Goal: Task Accomplishment & Management: Manage account settings

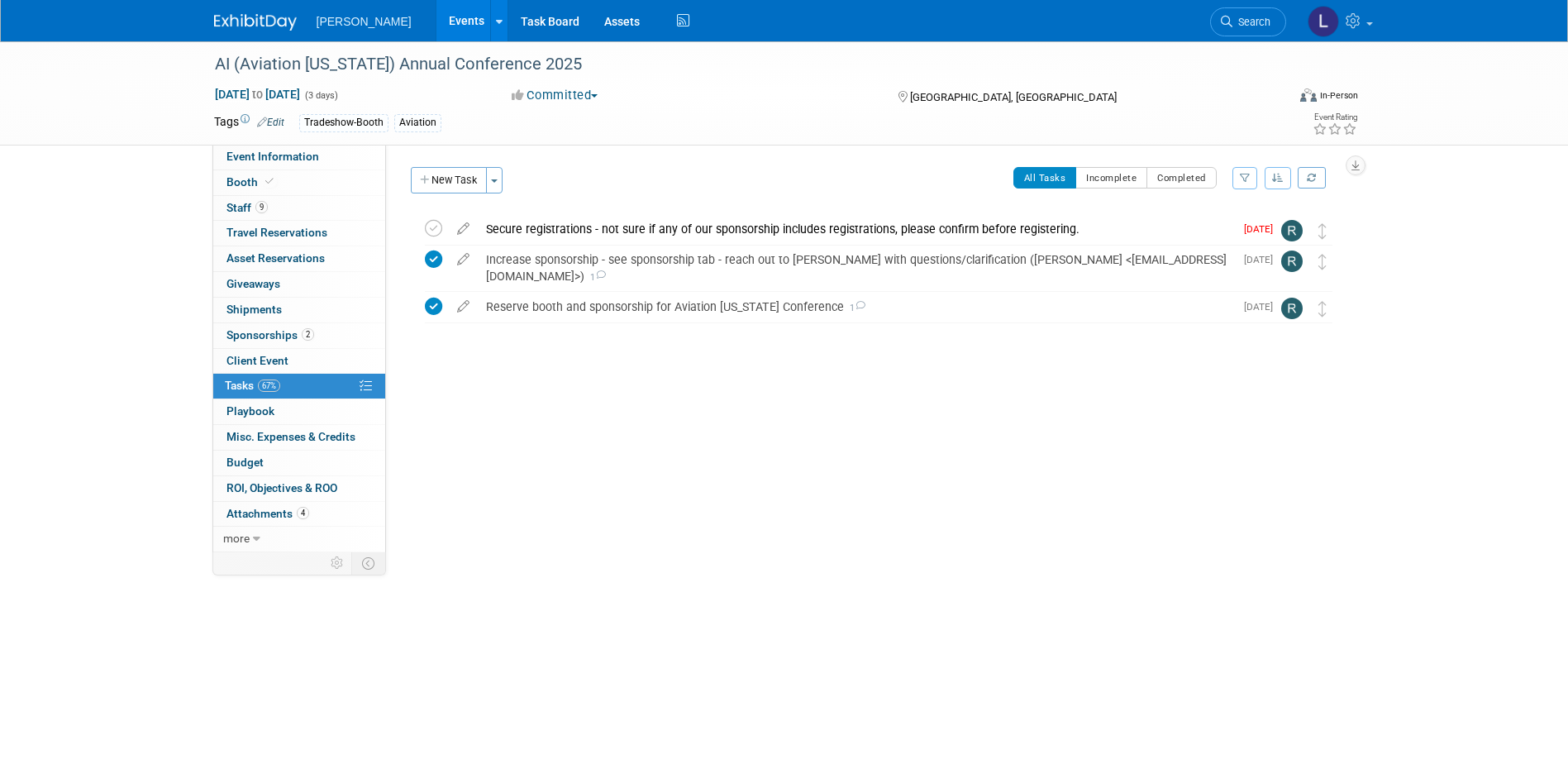
click at [437, 30] on link "Events" at bounding box center [467, 21] width 60 height 41
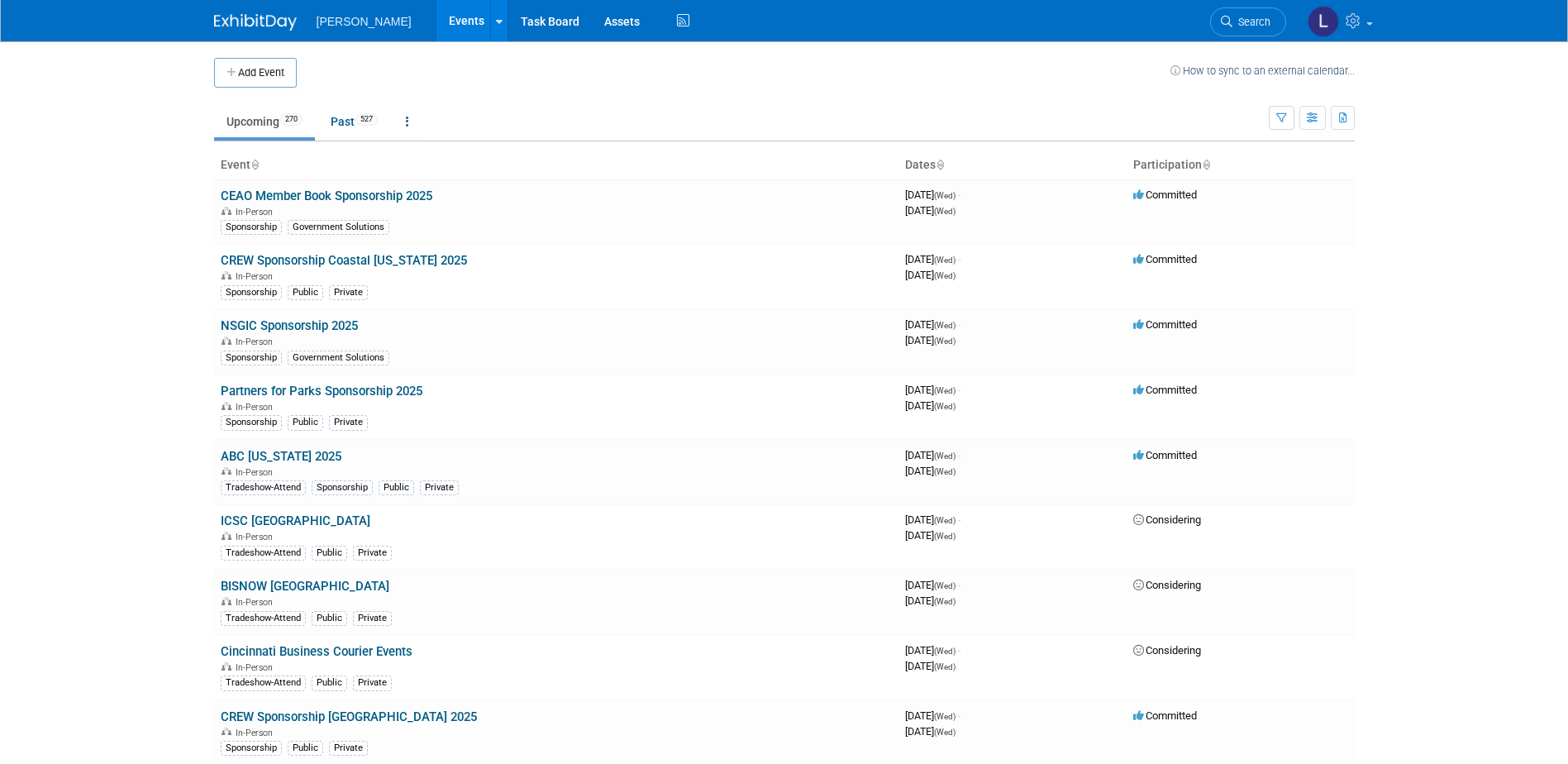
click at [597, 88] on td "Upcoming 270 Past 527 All Events 797 Past and Upcoming Grouped Annually Events …" at bounding box center [741, 114] width 1055 height 53
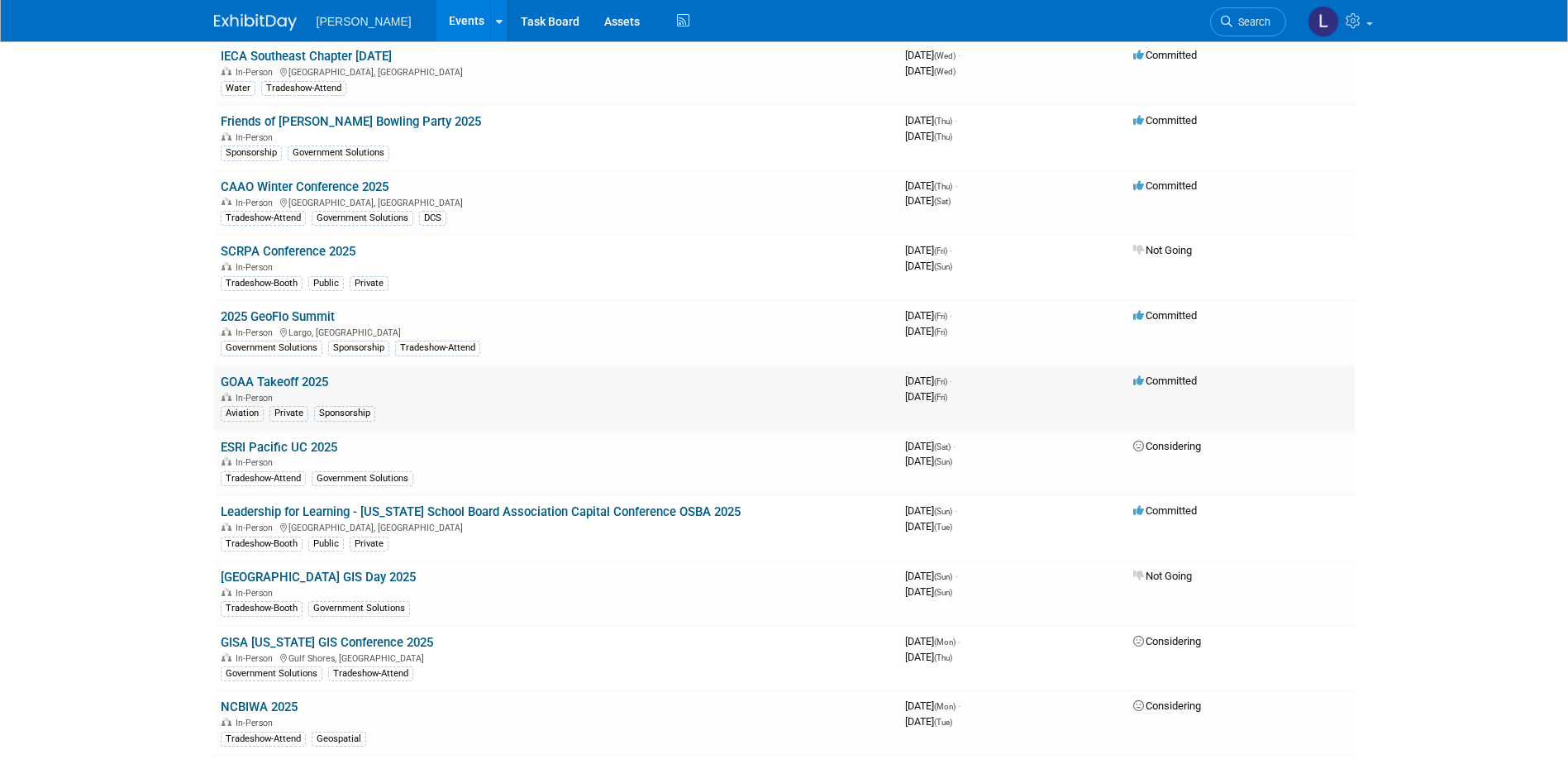
click at [315, 382] on link "GOAA Takeoff 2025" at bounding box center [275, 382] width 108 height 15
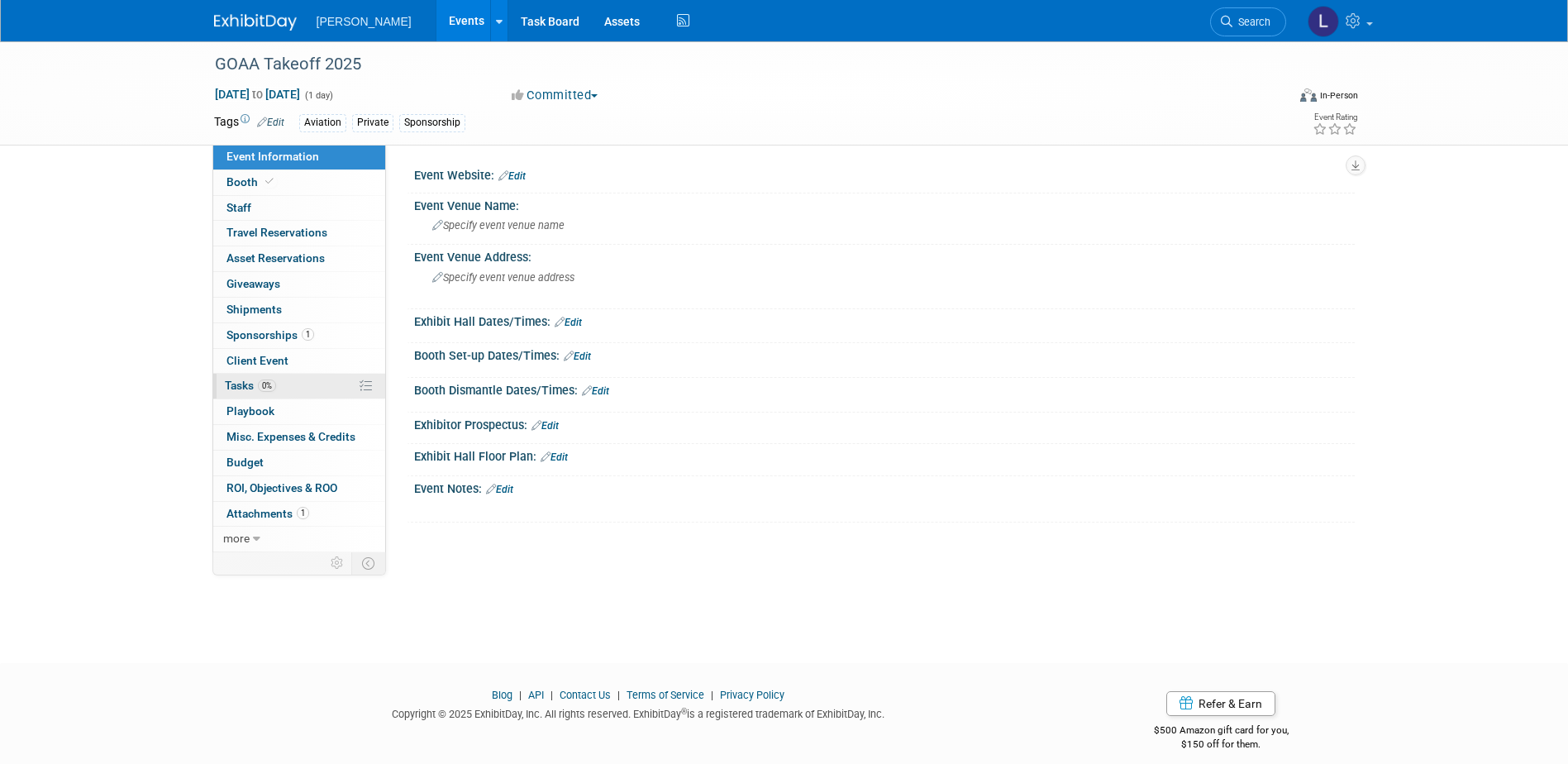
click at [290, 380] on link "0% Tasks 0%" at bounding box center [299, 386] width 172 height 24
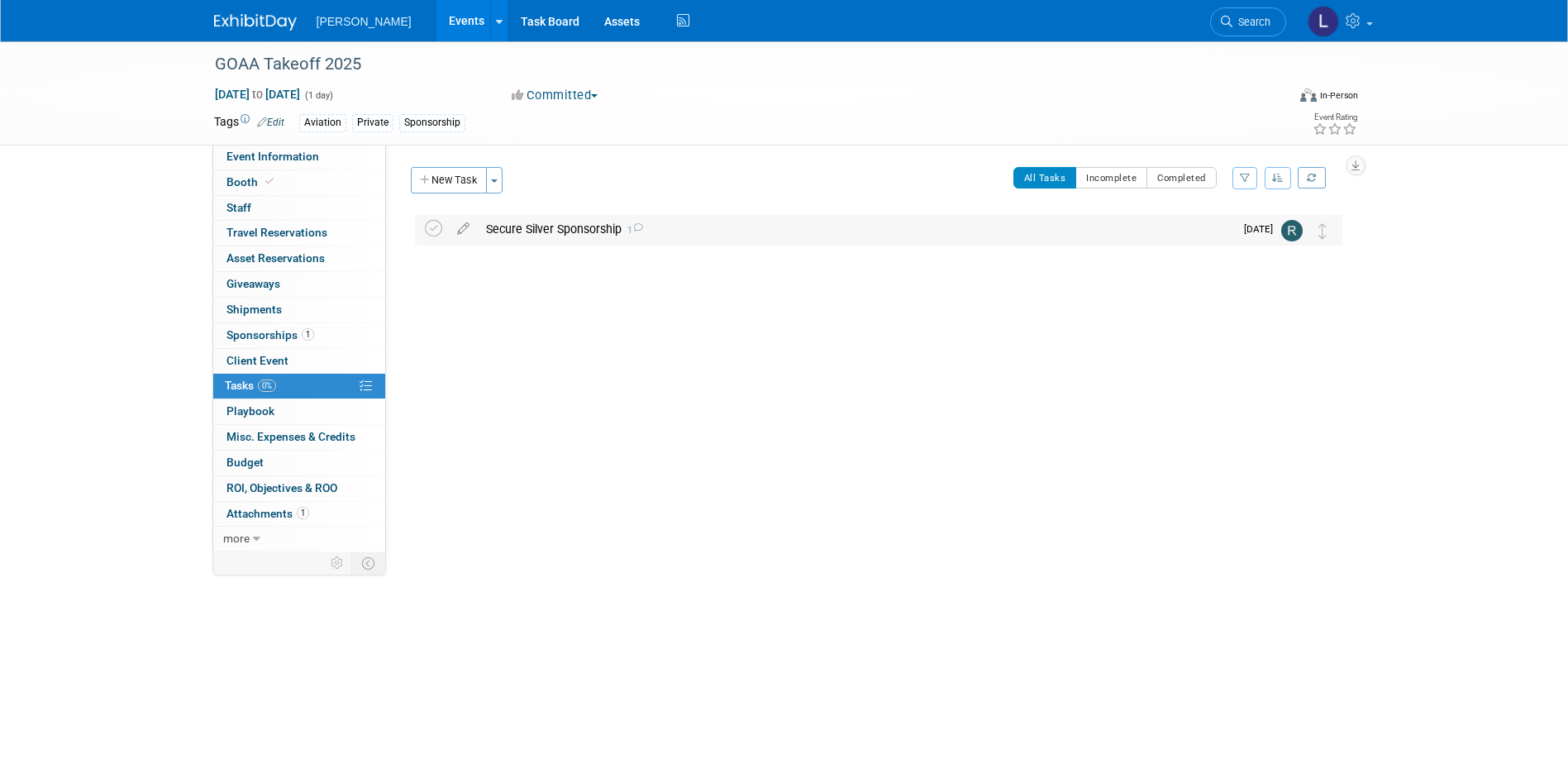
click at [579, 229] on div "Secure Silver Sponsorship 1" at bounding box center [856, 229] width 756 height 28
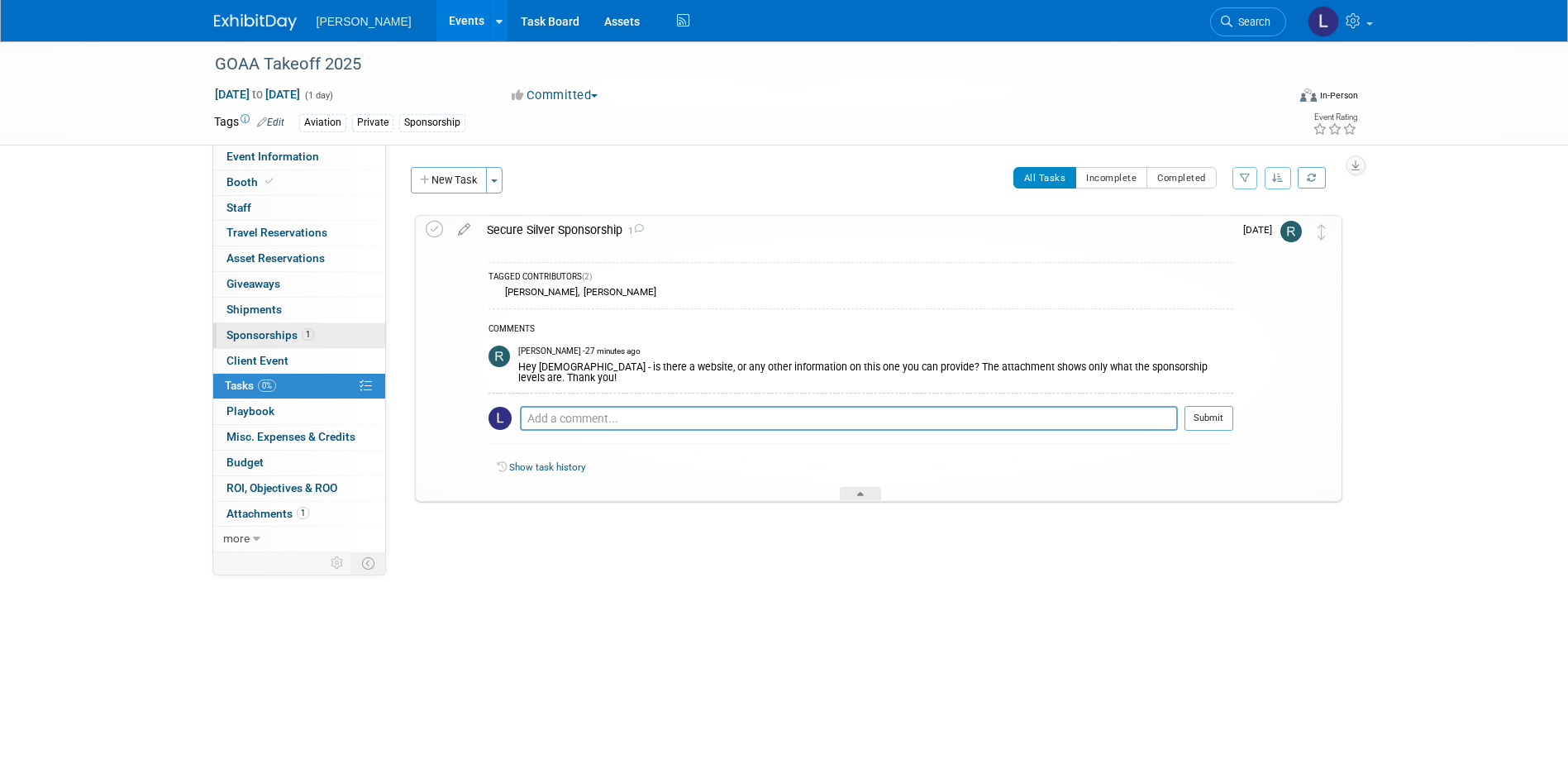
click at [286, 331] on span "Sponsorships 1" at bounding box center [271, 335] width 88 height 13
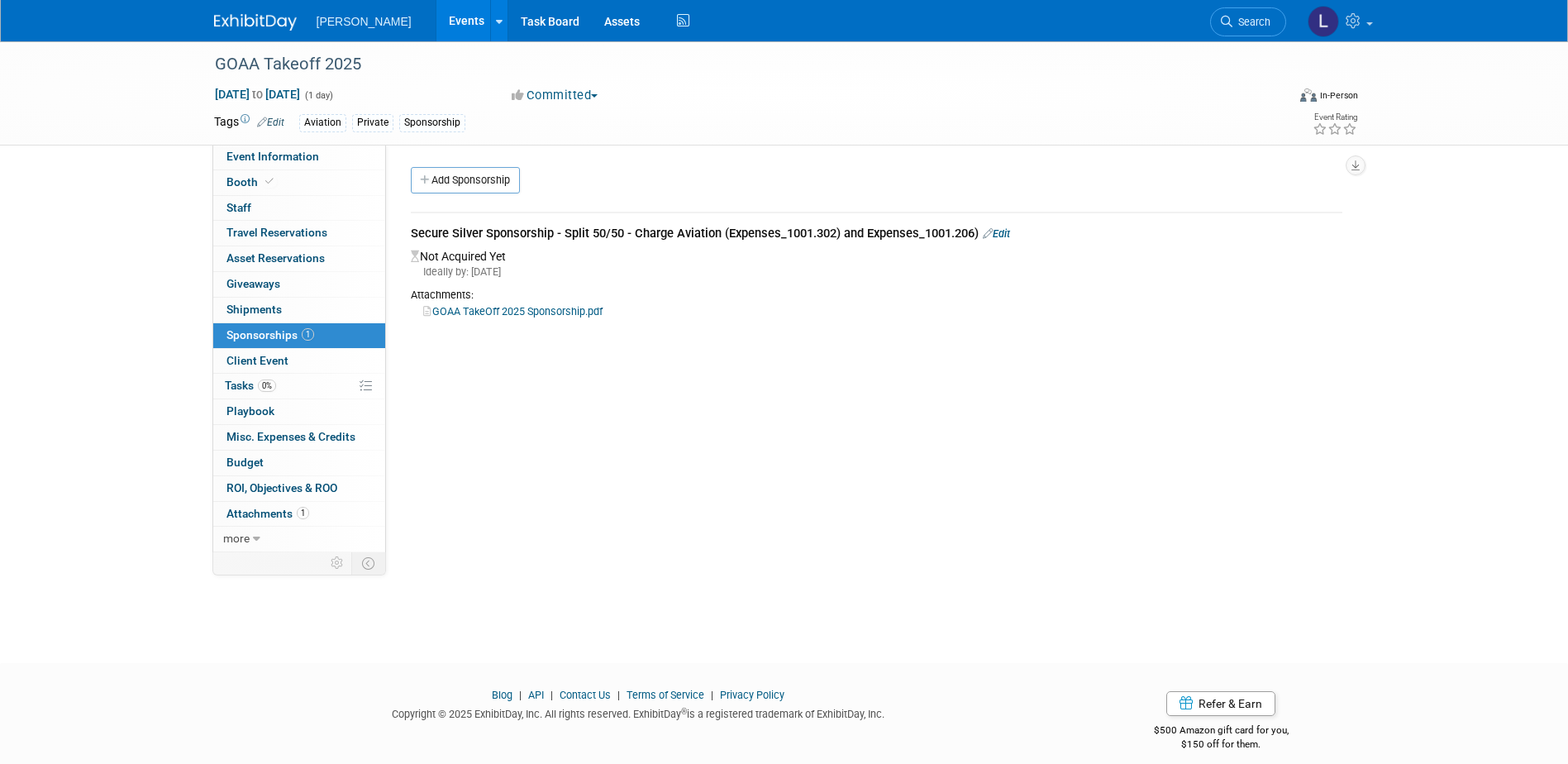
drag, startPoint x: 564, startPoint y: 231, endPoint x: 985, endPoint y: 237, distance: 421.0
click at [985, 237] on div "Secure Silver Sponsorship - Split 50/50 - Charge Aviation (Expenses_1001.302) a…" at bounding box center [876, 235] width 932 height 21
copy div "Split 50/50 - Charge Aviation (Expenses_1001.302) and Expenses_1001.206)"
click at [437, 20] on link "Events" at bounding box center [467, 21] width 60 height 41
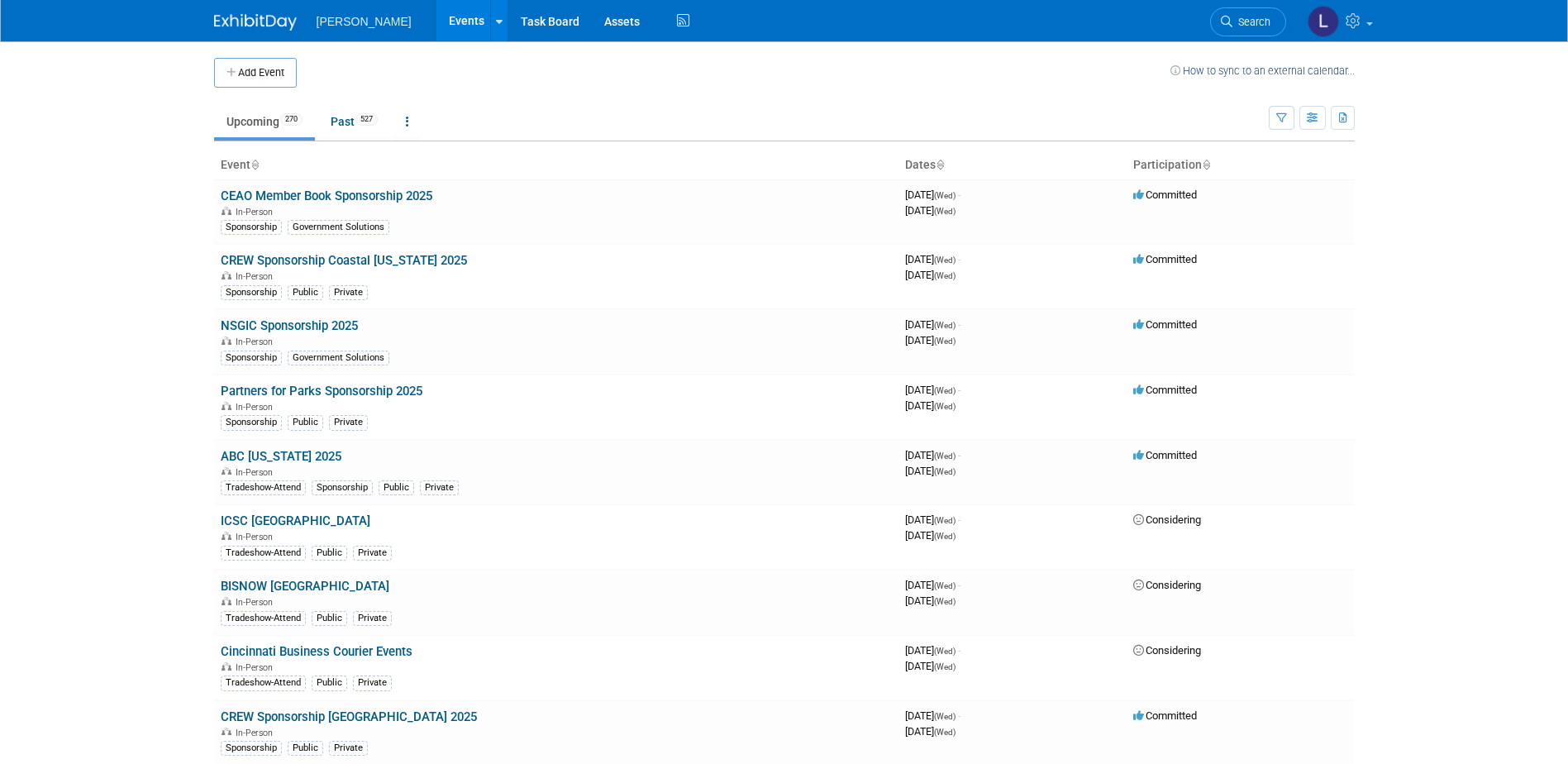
scroll to position [4674, 0]
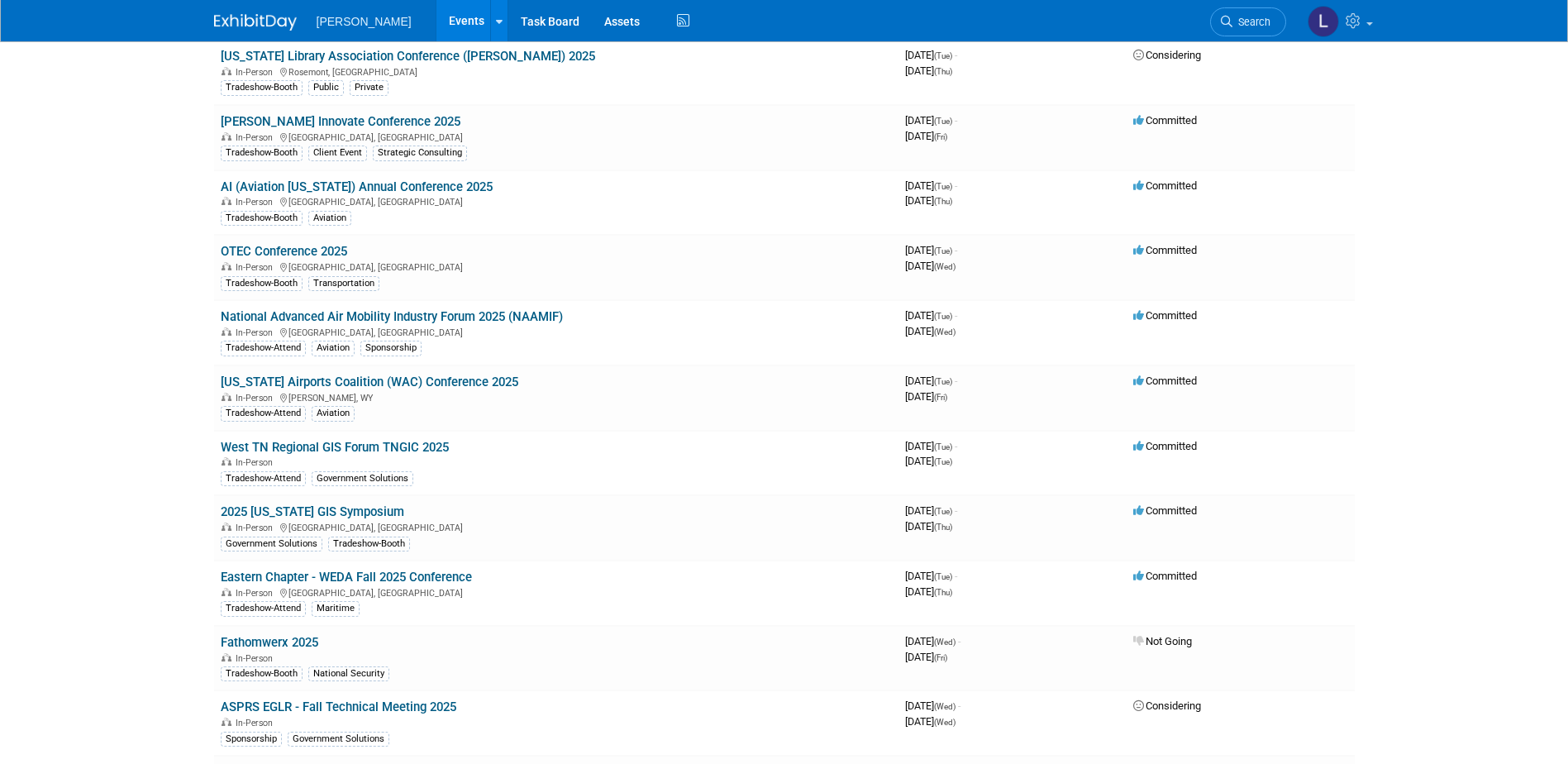
drag, startPoint x: 401, startPoint y: 379, endPoint x: 403, endPoint y: 407, distance: 28.1
click at [401, 379] on link "[US_STATE] Airports Coalition (WAC) Conference 2025" at bounding box center [370, 382] width 298 height 15
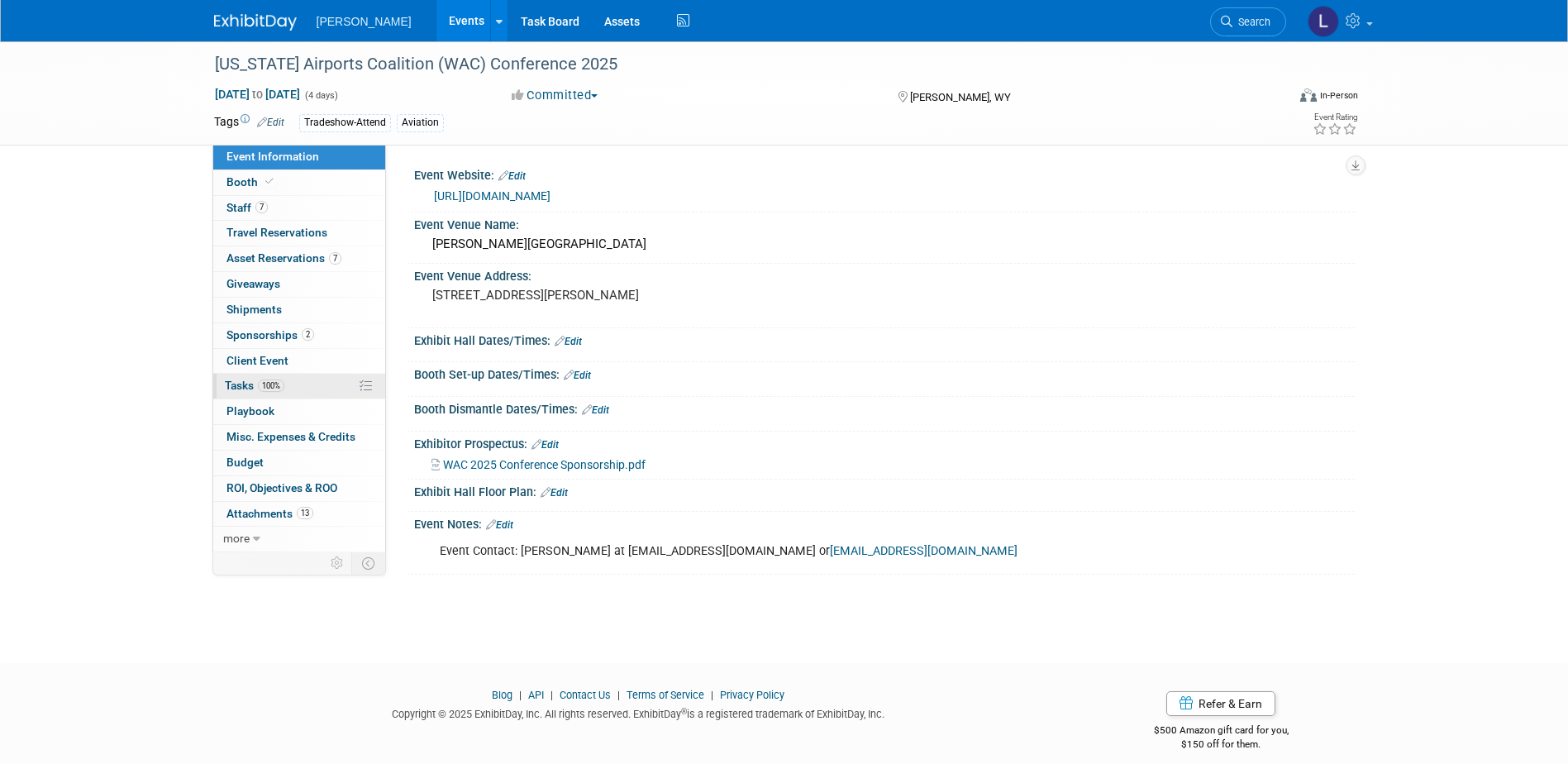
drag, startPoint x: 300, startPoint y: 386, endPoint x: 326, endPoint y: 381, distance: 26.5
click at [300, 386] on link "100% Tasks 100%" at bounding box center [299, 386] width 172 height 24
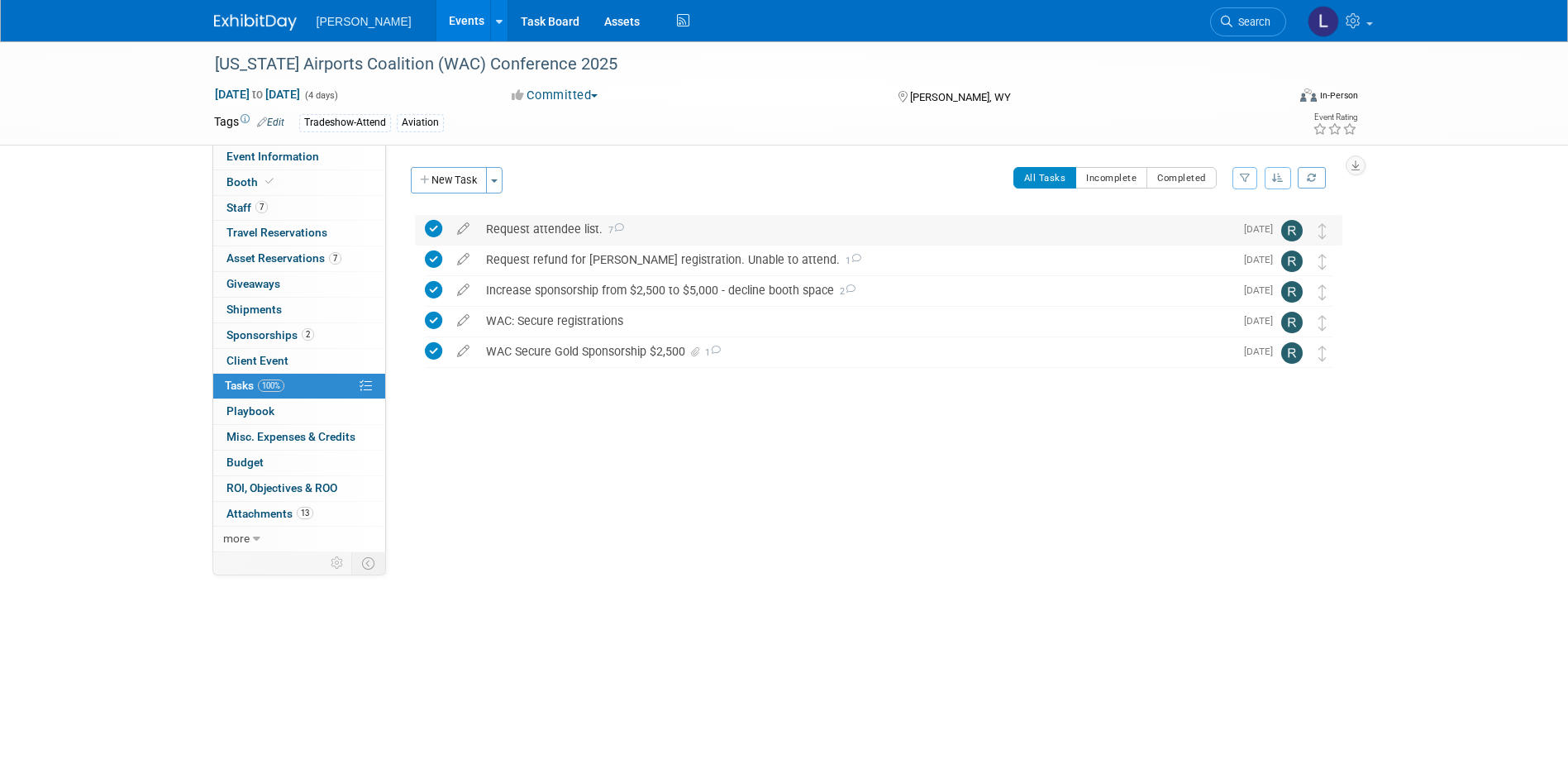
click at [636, 234] on div "Request attendee list. 7" at bounding box center [856, 229] width 756 height 28
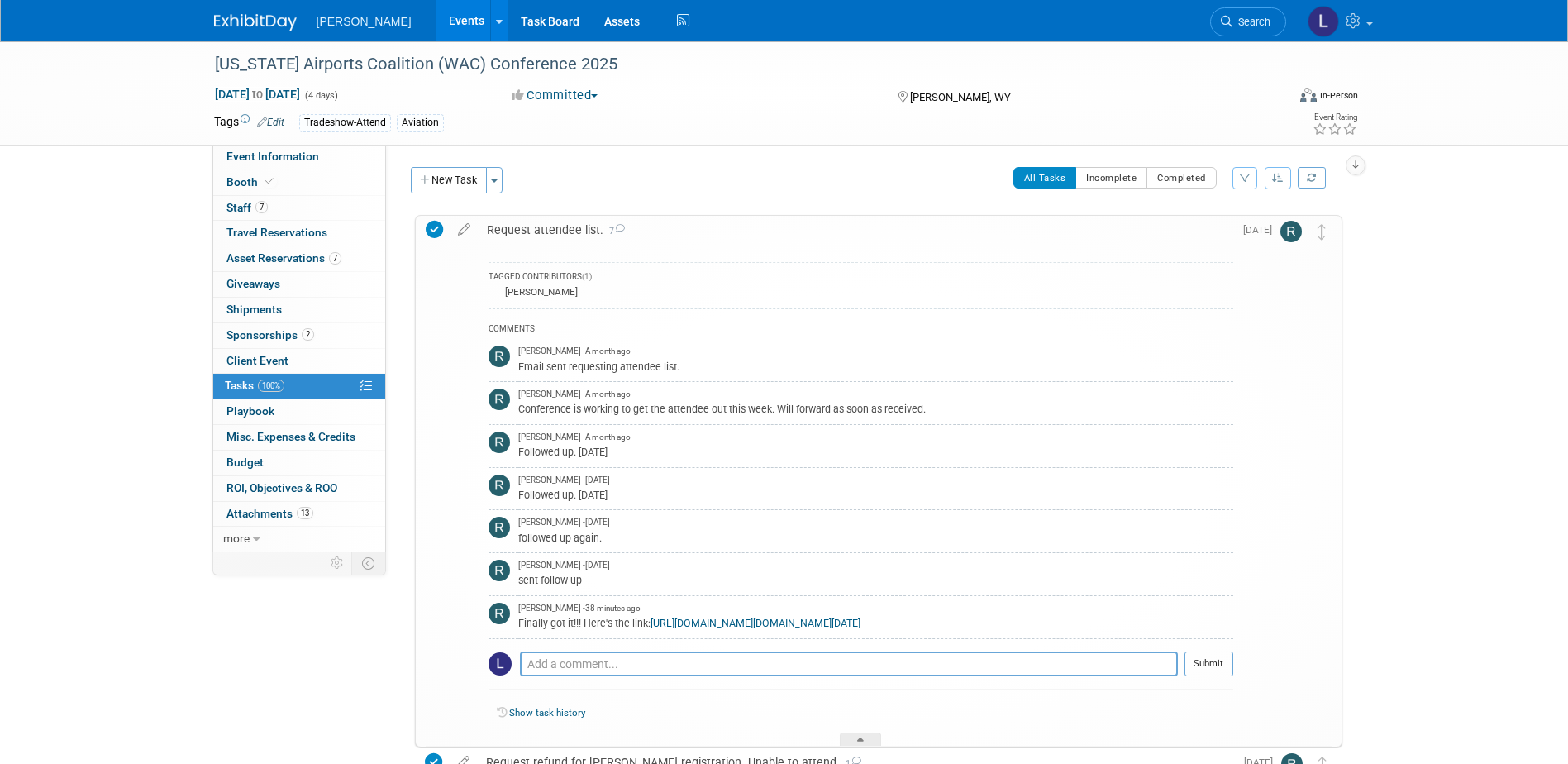
click at [836, 620] on link "https://cdn.ymaws.com/wyomingairports.org/resource/resmgr/attendees_09.24.25.pdf" at bounding box center [755, 623] width 210 height 11
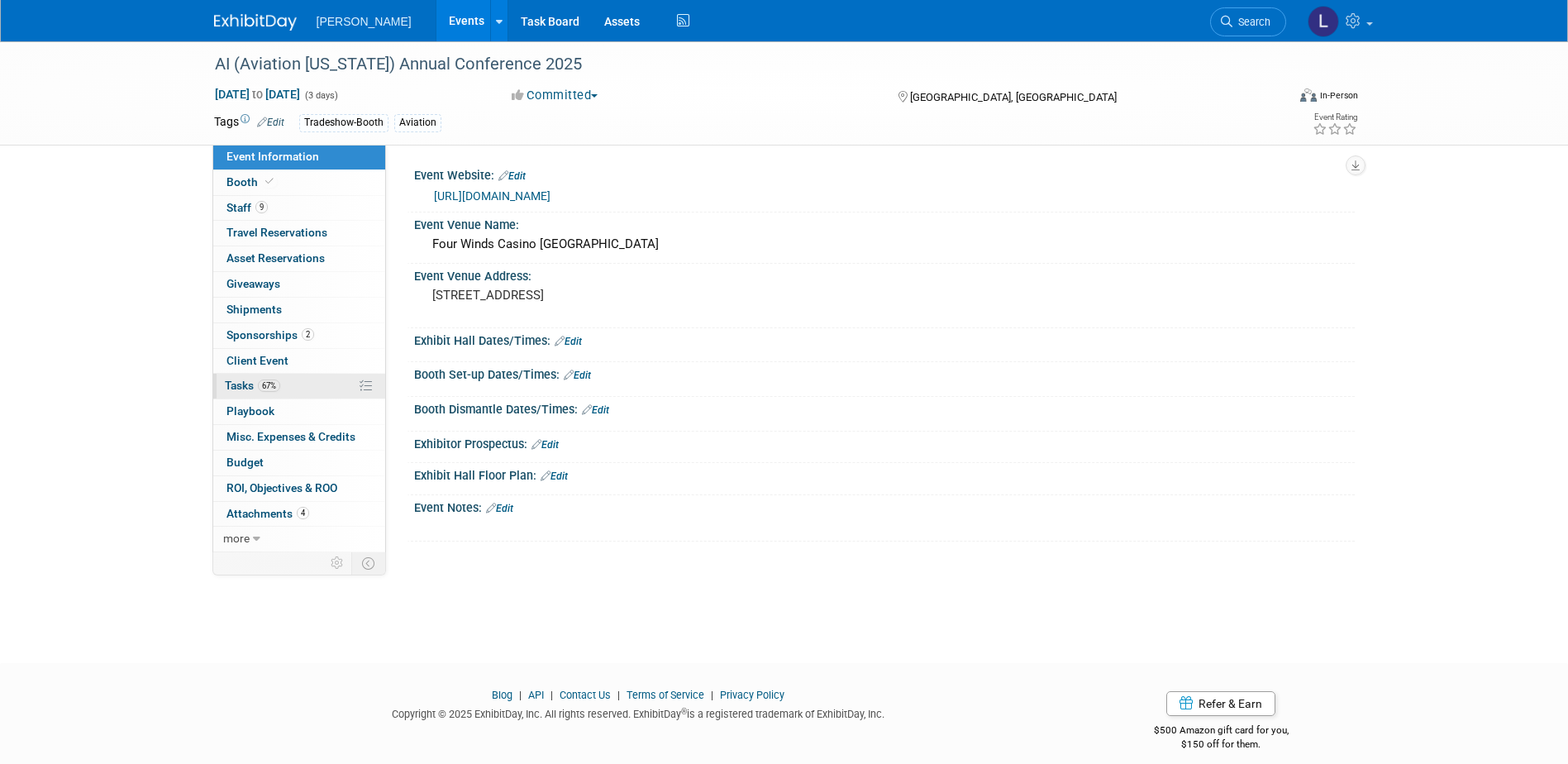
click at [292, 387] on link "67% Tasks 67%" at bounding box center [299, 386] width 172 height 24
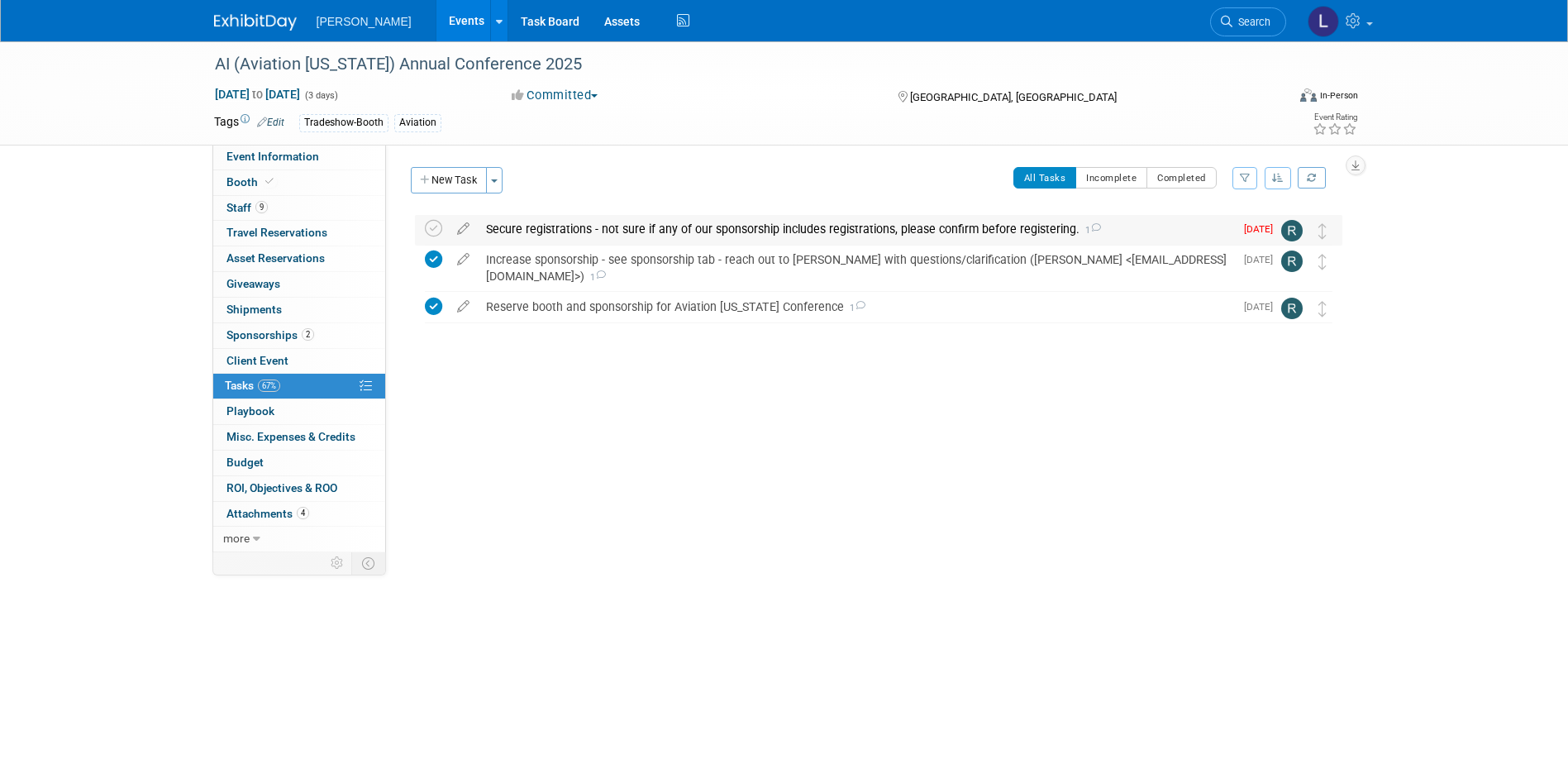
click at [629, 236] on div "Secure registrations - not sure if any of our sponsorship includes registration…" at bounding box center [856, 229] width 756 height 28
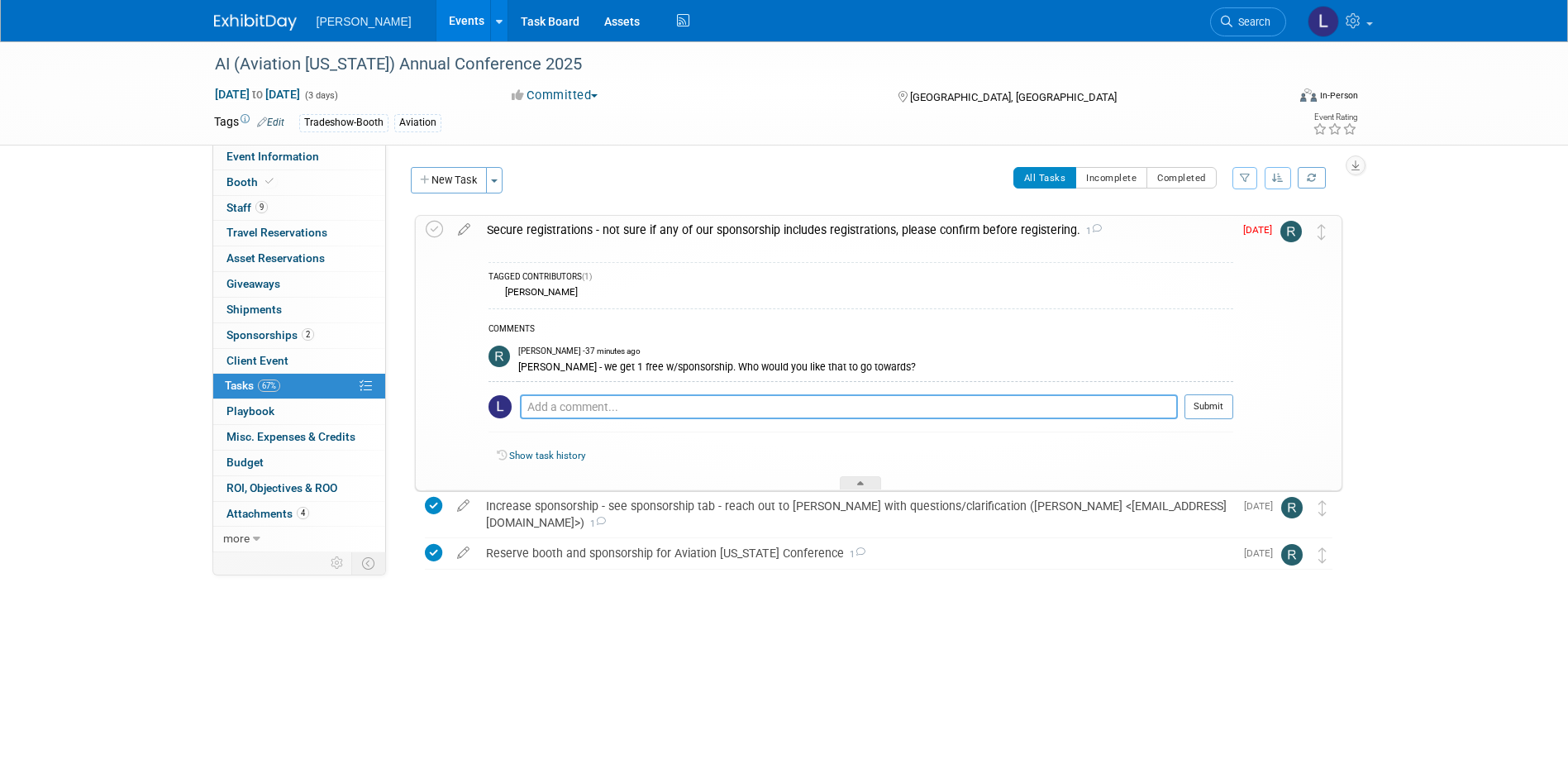
click at [635, 410] on textarea at bounding box center [849, 407] width 658 height 24
type textarea "R"
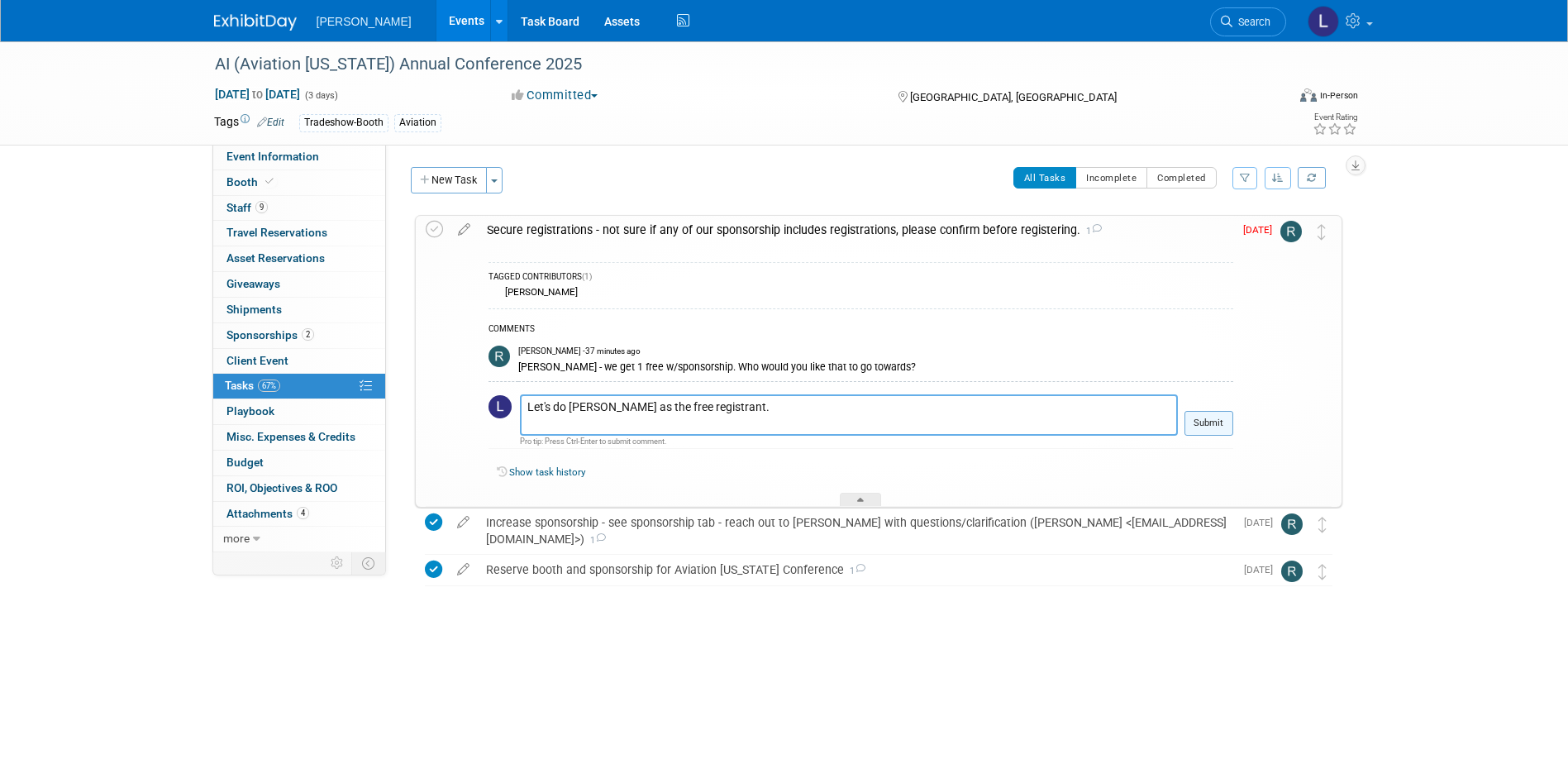
type textarea "Let's do Danielle Tab as the free registrant."
click at [1217, 424] on button "Submit" at bounding box center [1209, 423] width 49 height 24
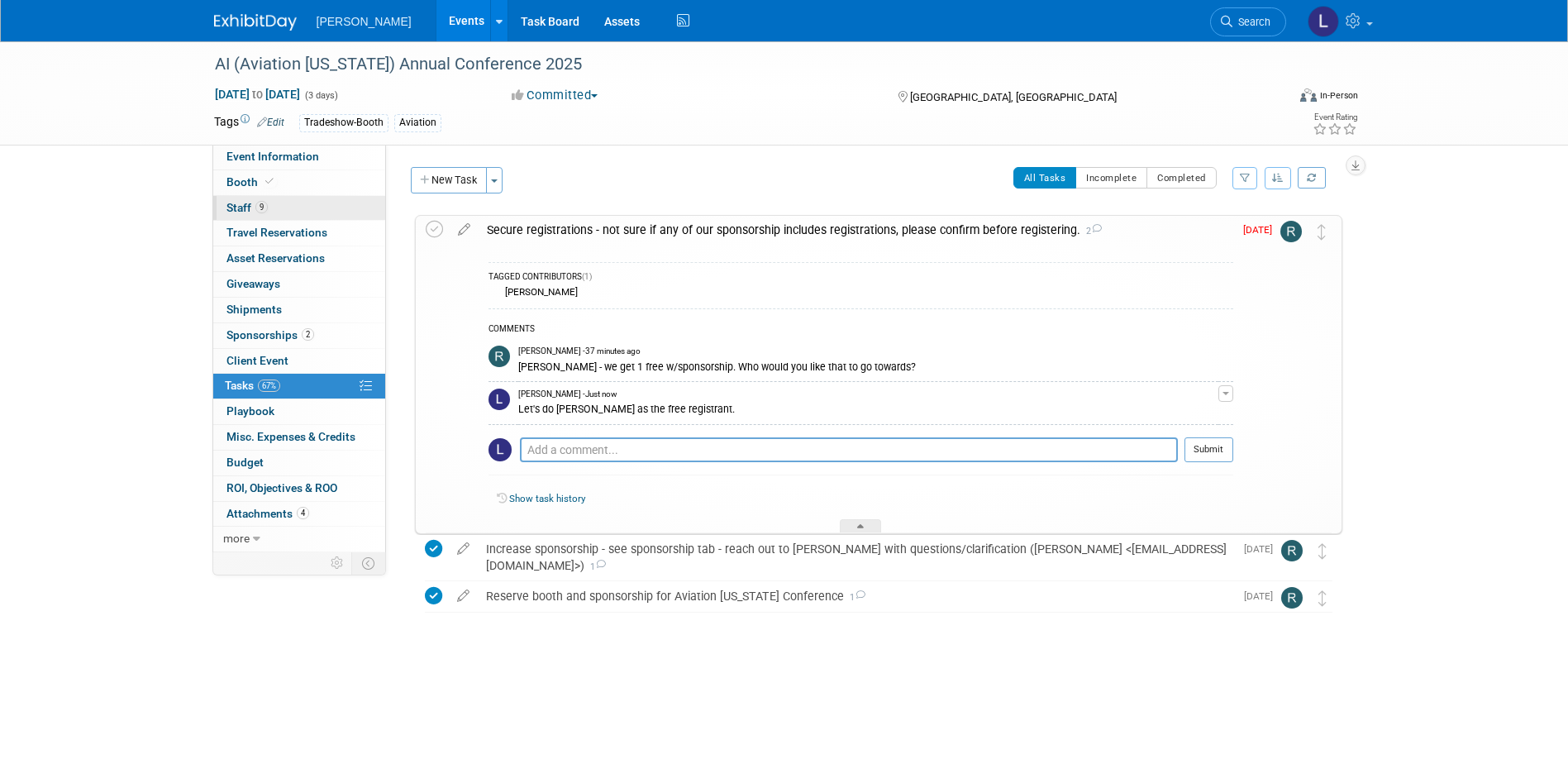
click at [282, 210] on link "9 Staff 9" at bounding box center [299, 208] width 172 height 24
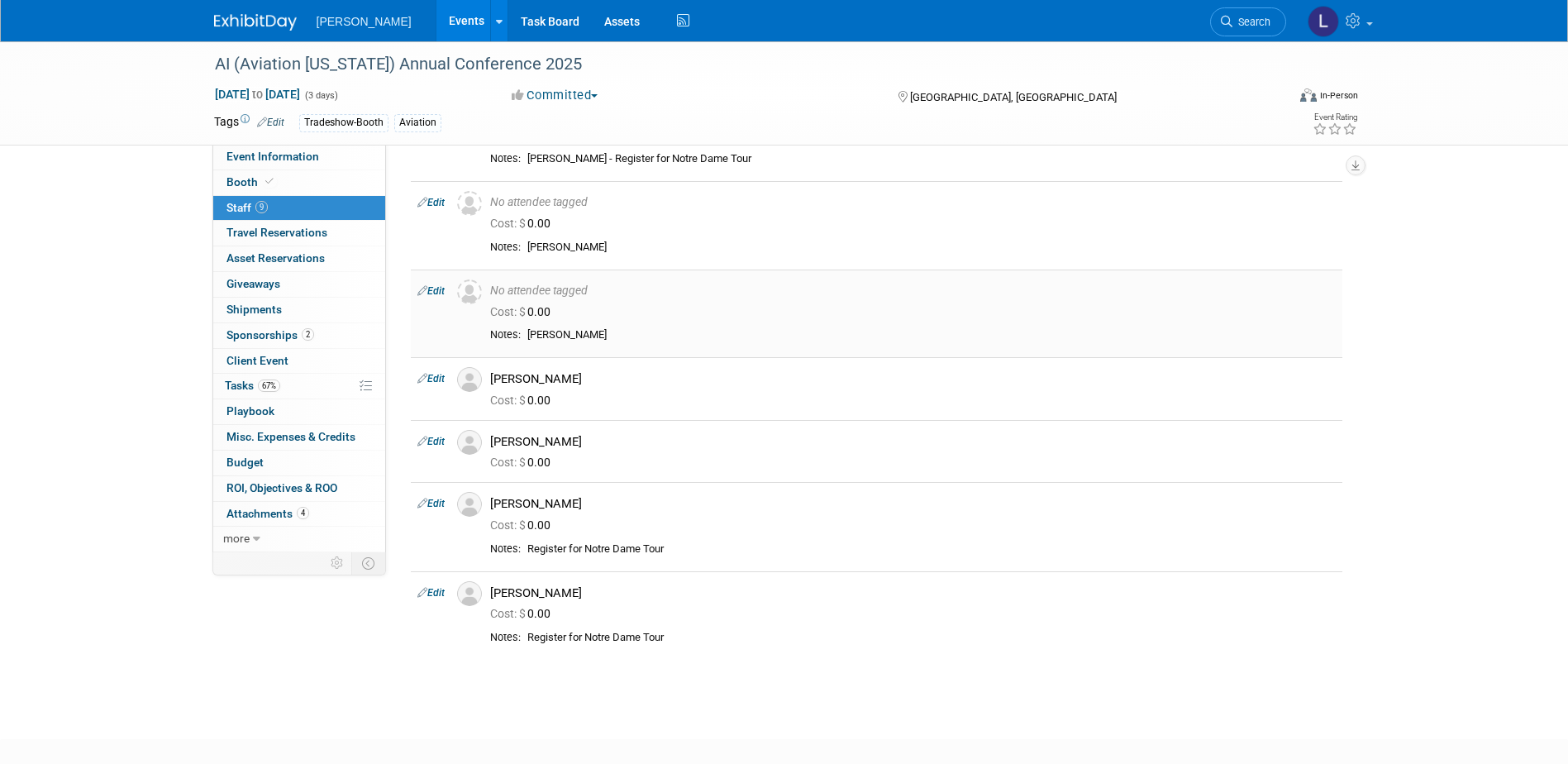
scroll to position [331, 0]
click at [430, 201] on link "Edit" at bounding box center [430, 202] width 27 height 11
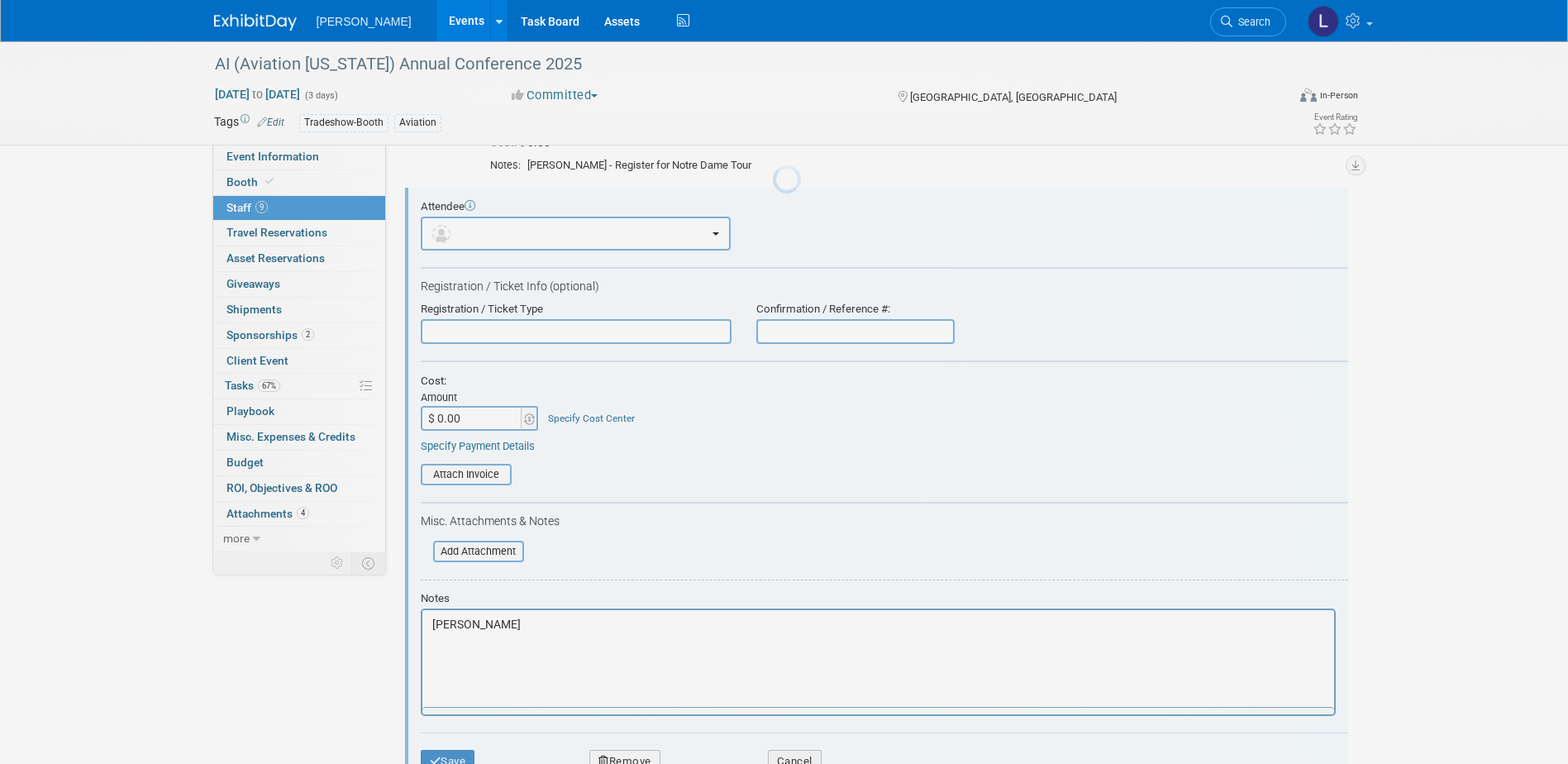
scroll to position [0, 0]
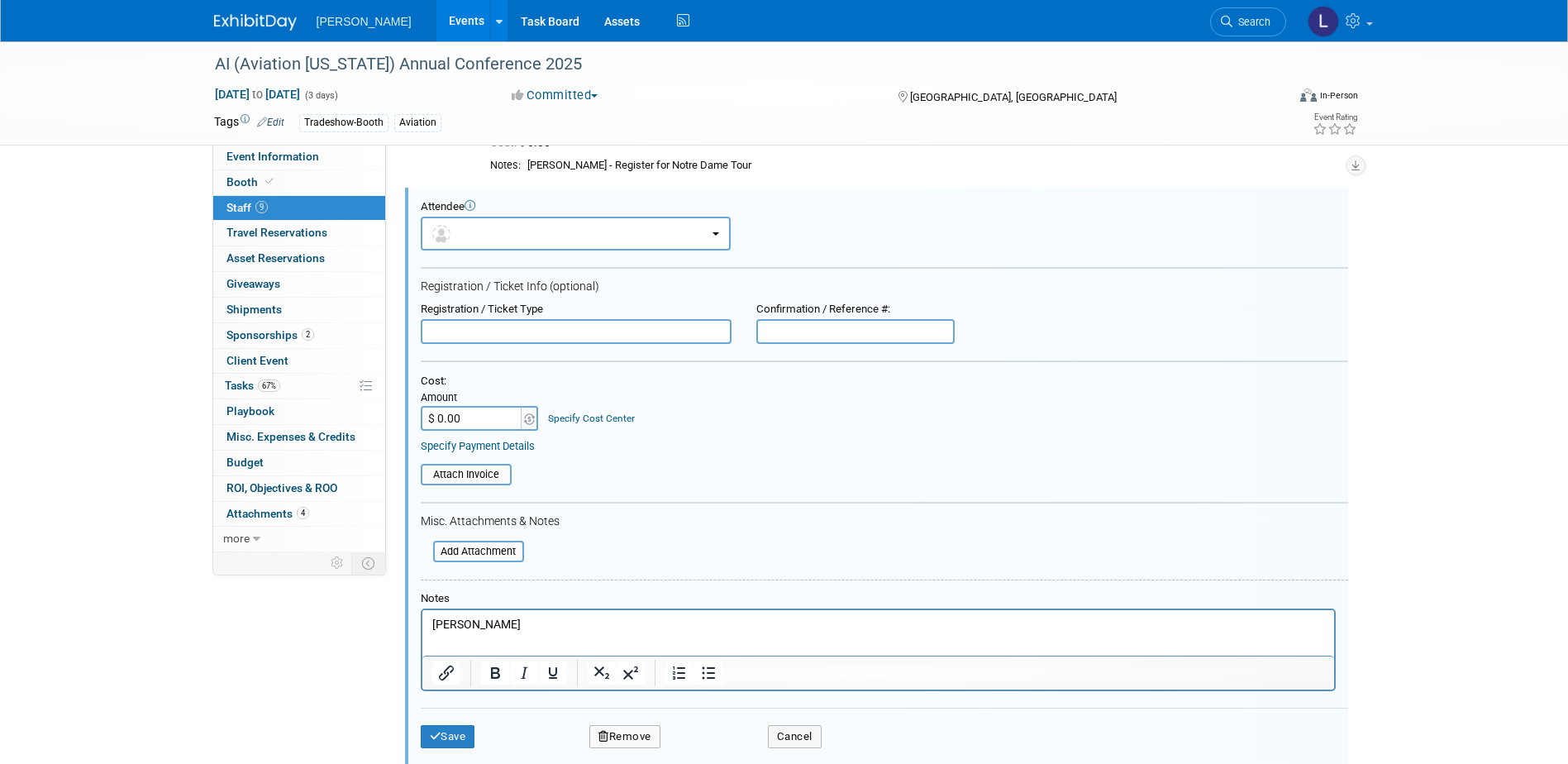
click at [599, 633] on html "Tabb, Danielle" at bounding box center [877, 621] width 912 height 23
click at [445, 740] on button "Save" at bounding box center [448, 737] width 54 height 23
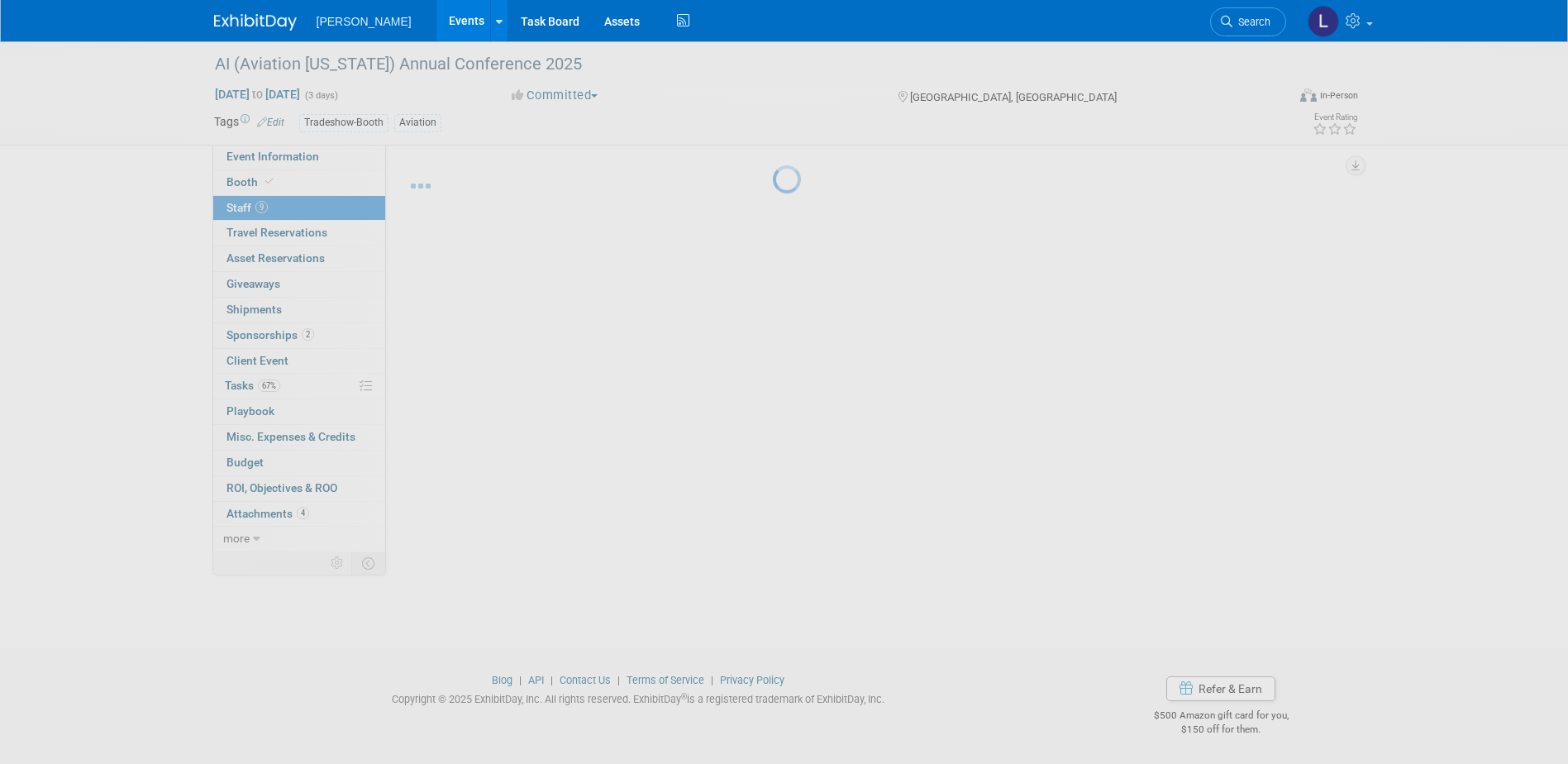
scroll to position [323, 0]
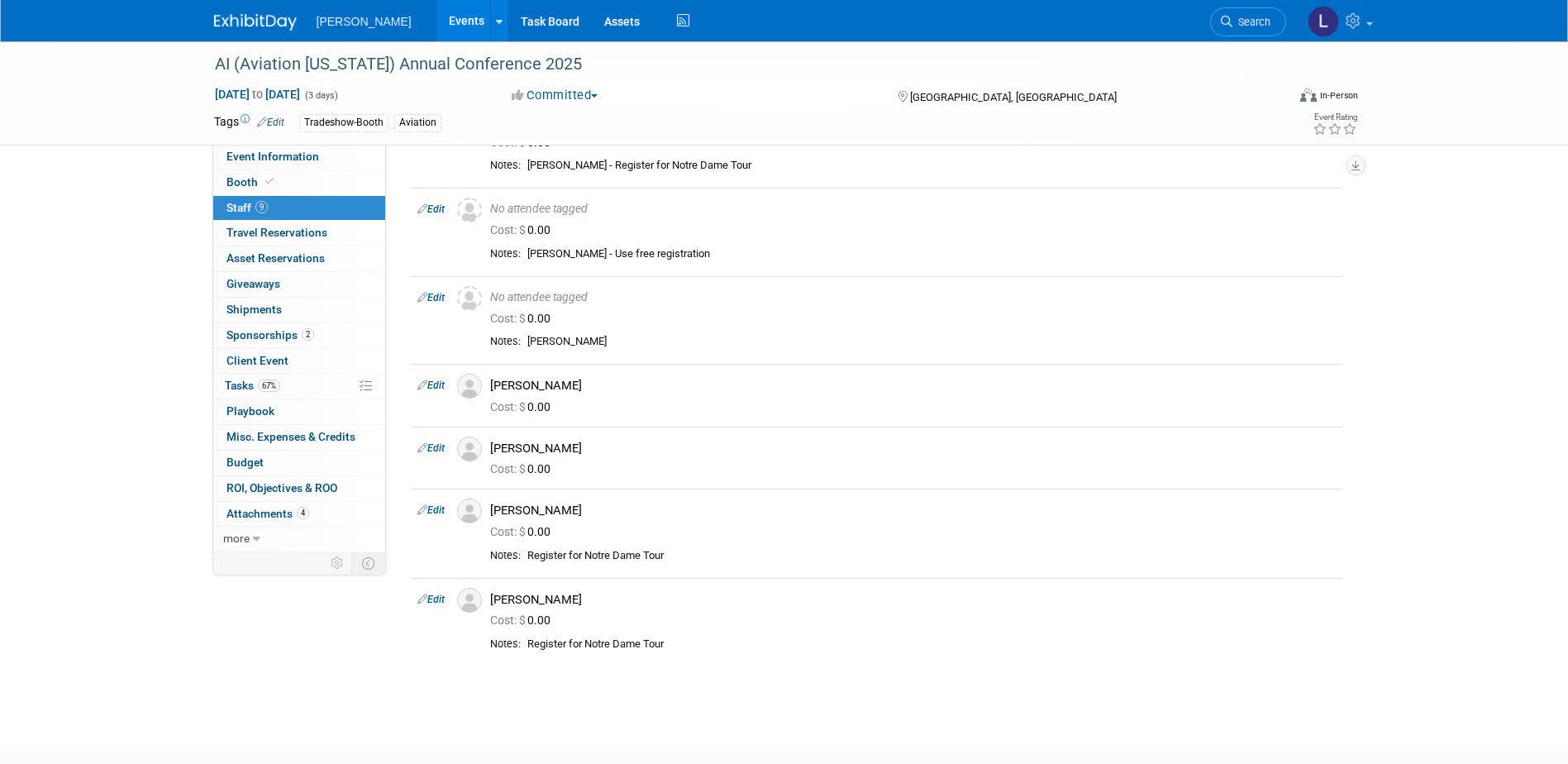
click at [437, 21] on link "Events" at bounding box center [467, 21] width 60 height 41
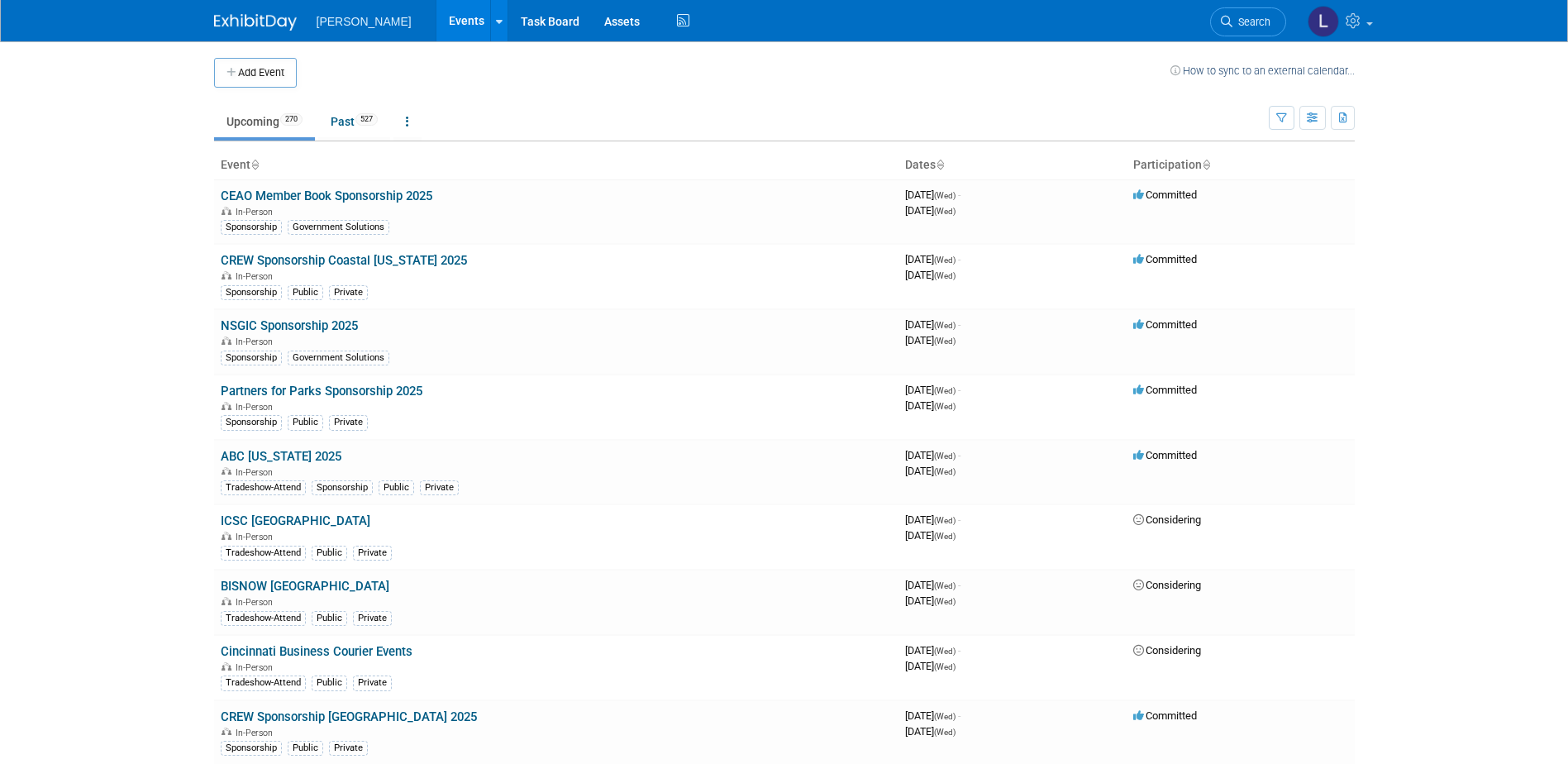
scroll to position [11748, 0]
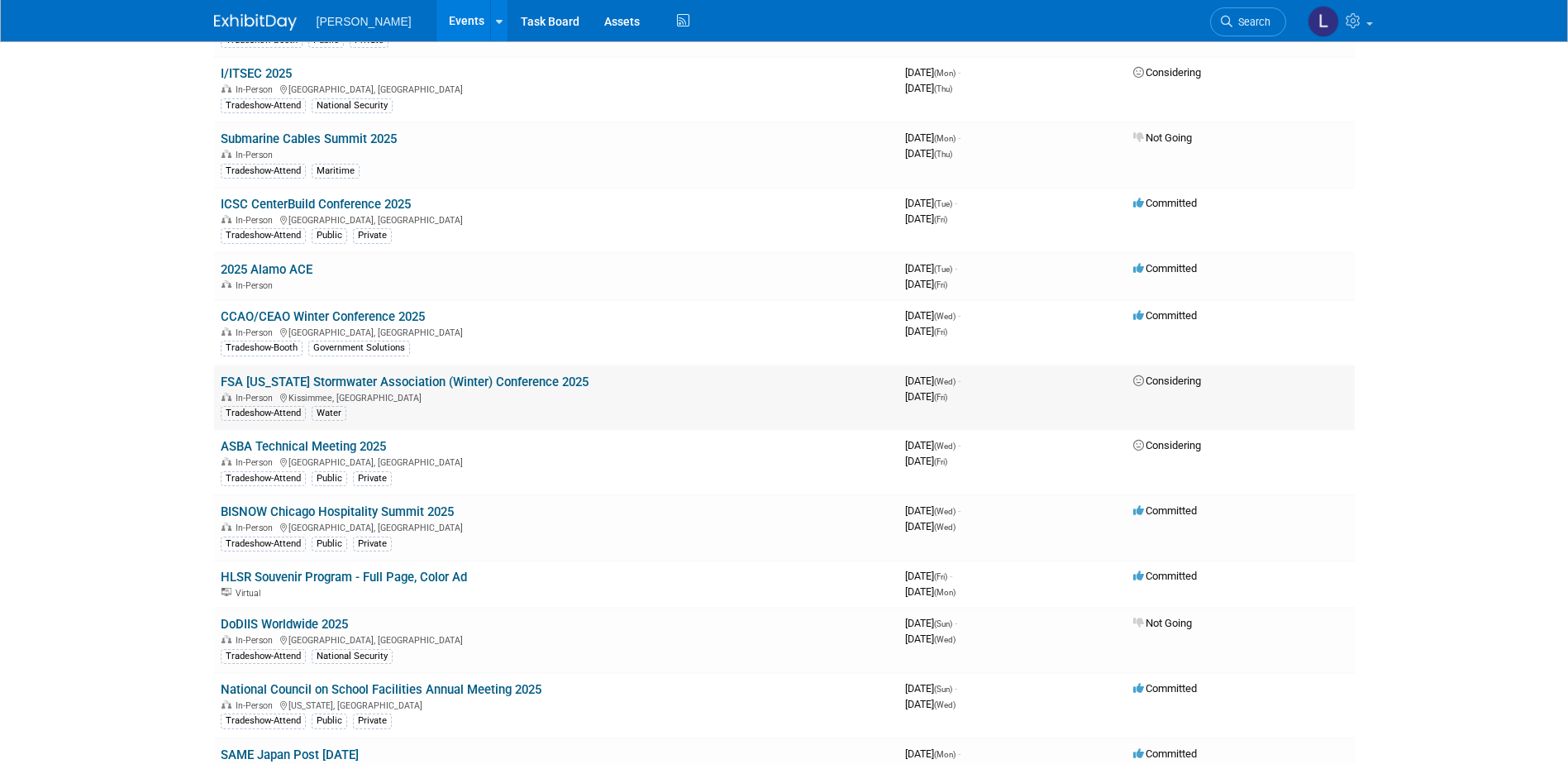
click at [497, 385] on link "FSA [US_STATE] Stormwater Association (Winter) Conference 2025" at bounding box center [405, 382] width 368 height 15
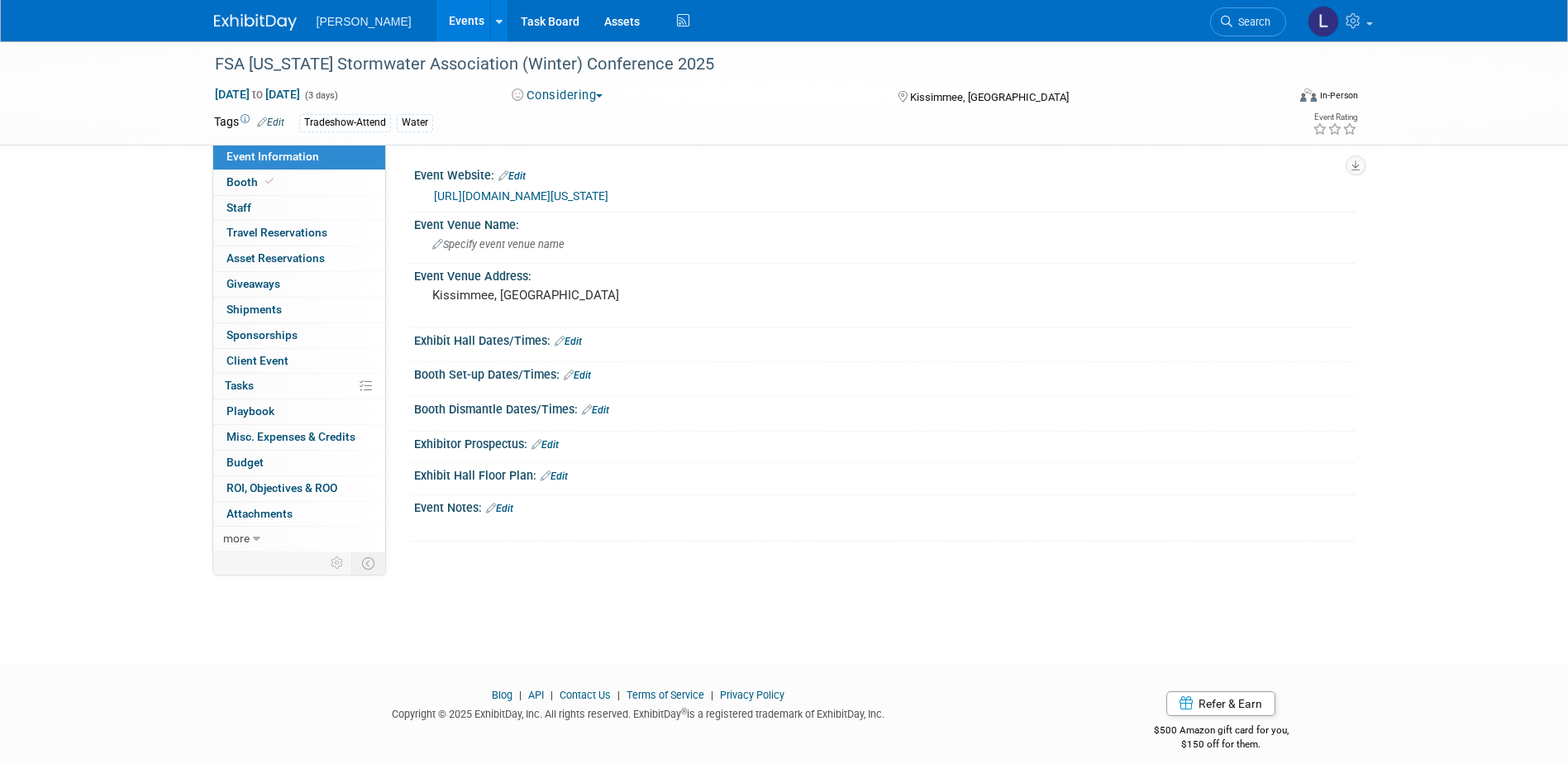
click at [558, 93] on button "Considering" at bounding box center [558, 96] width 103 height 18
click at [566, 120] on link "Committed" at bounding box center [572, 122] width 130 height 23
click at [314, 200] on link "0 Staff 0" at bounding box center [299, 208] width 172 height 24
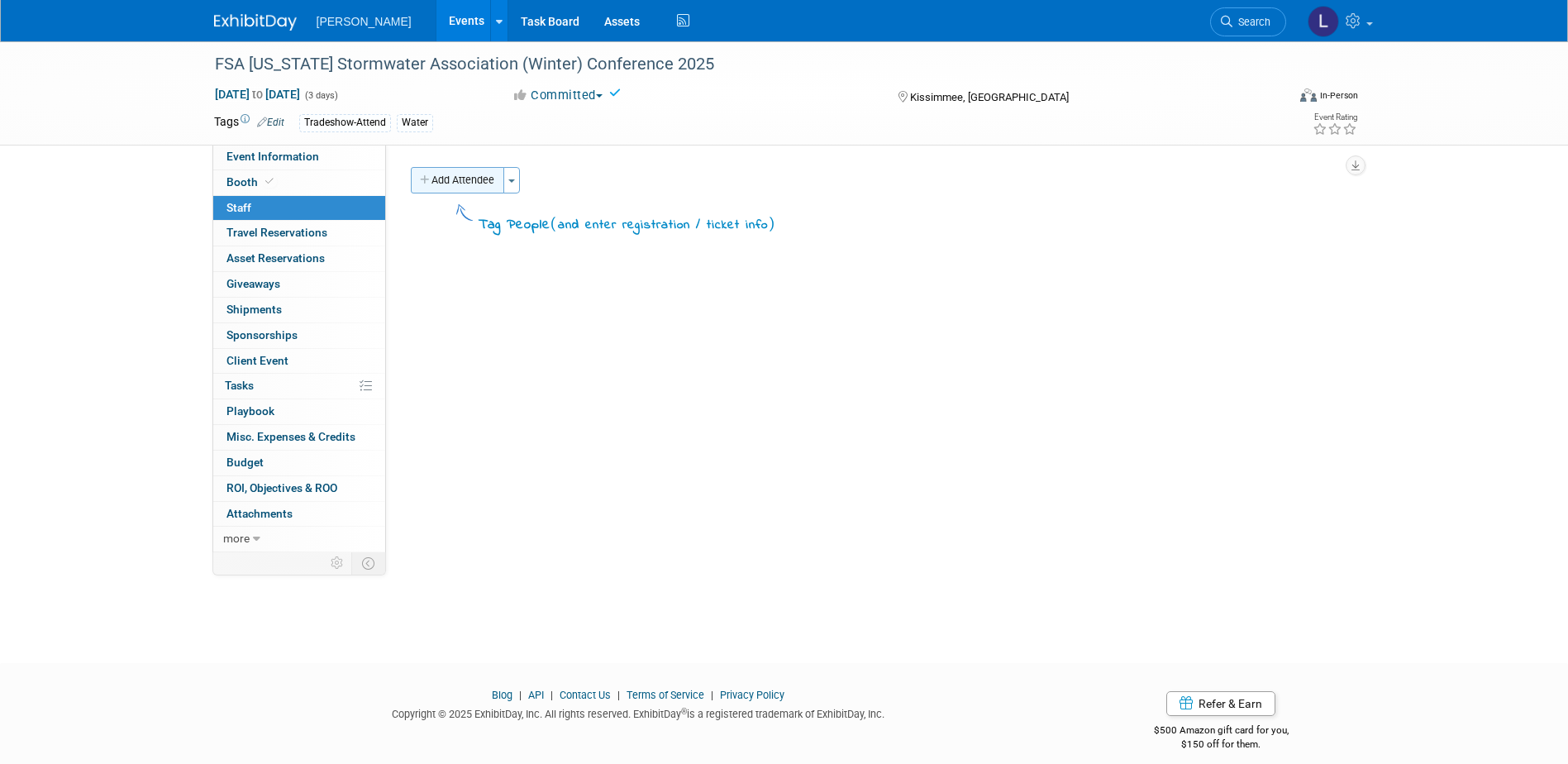
click at [452, 165] on div "Event Website: Edit [URL][DOMAIN_NAME][US_STATE] Event Venue Name: Specify even…" at bounding box center [871, 348] width 969 height 408
click at [453, 178] on button "Add Attendee" at bounding box center [457, 180] width 94 height 26
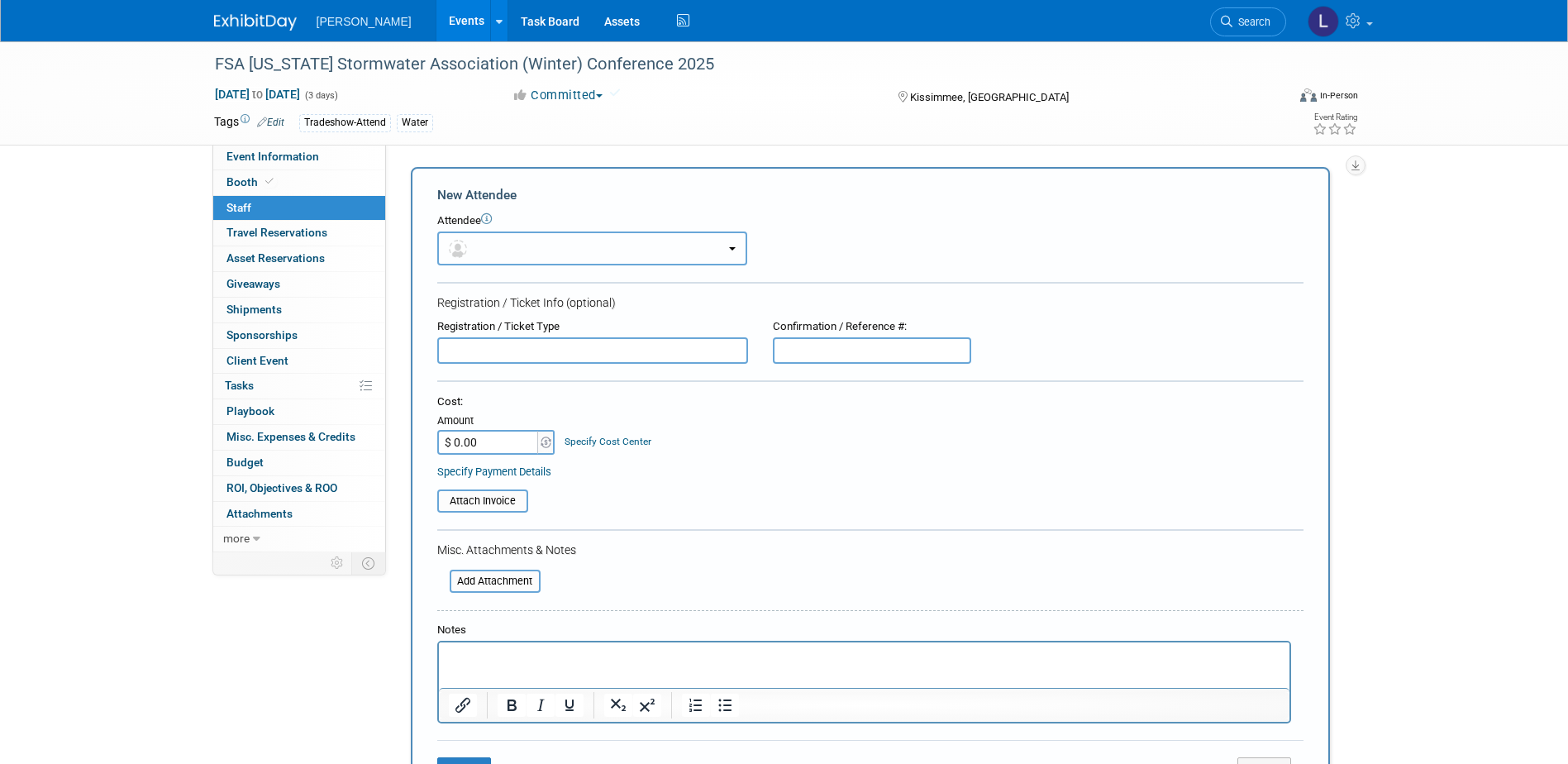
click at [524, 248] on button "button" at bounding box center [592, 248] width 310 height 34
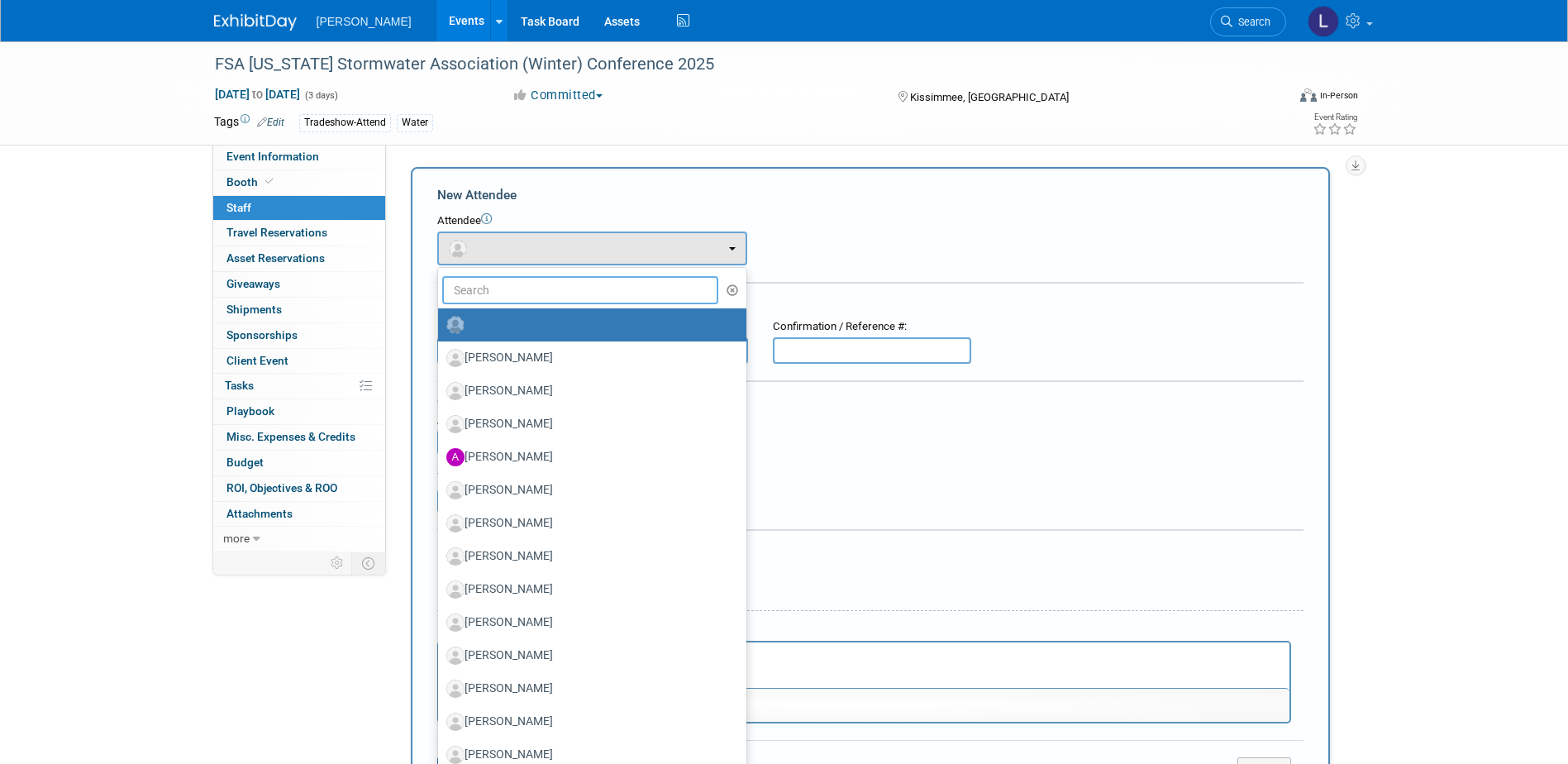
click at [525, 285] on input "text" at bounding box center [581, 291] width 277 height 28
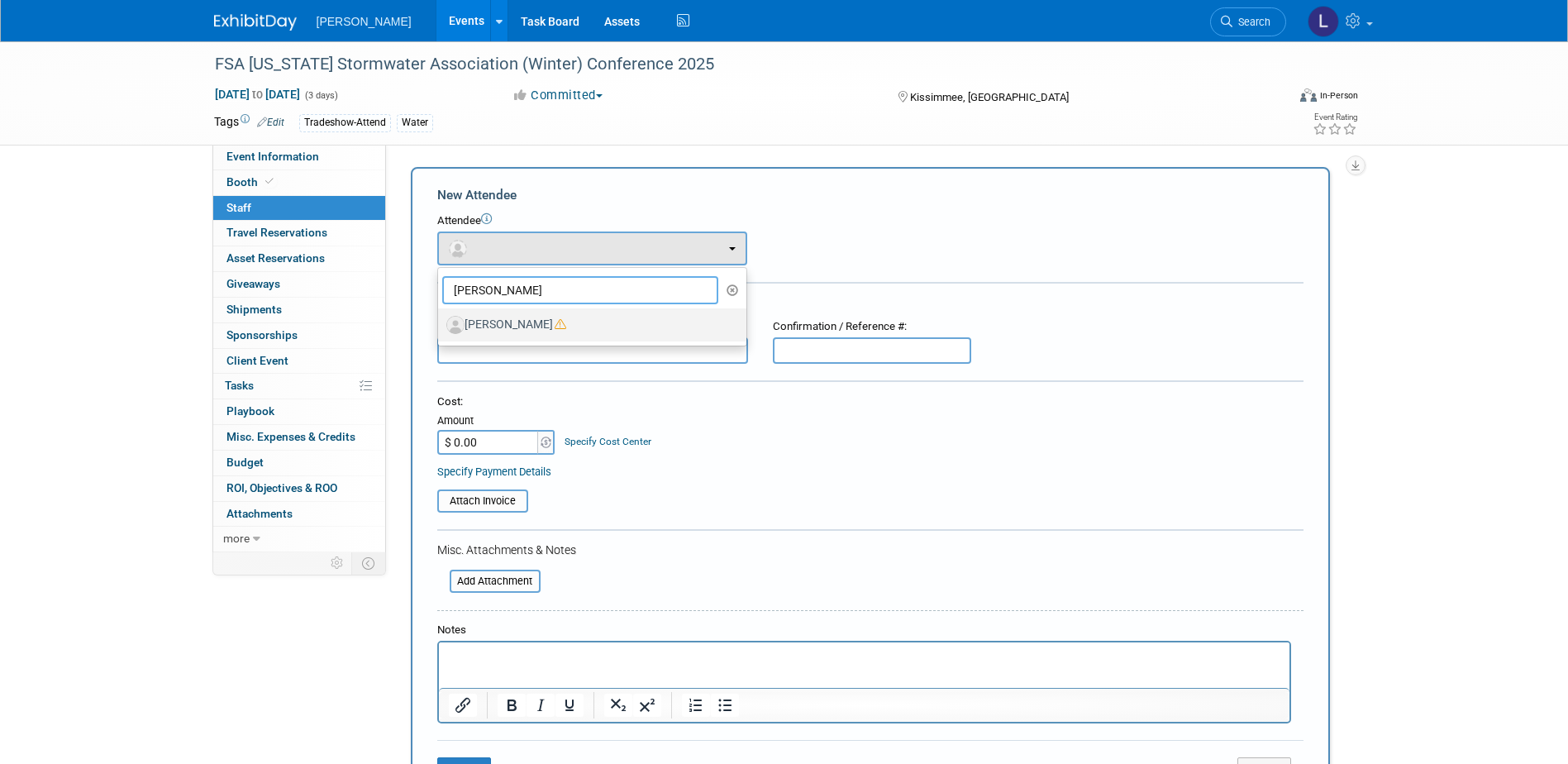
type input "[PERSON_NAME]"
click at [529, 322] on label "[PERSON_NAME]" at bounding box center [588, 325] width 284 height 26
click at [441, 322] on input "[PERSON_NAME]" at bounding box center [435, 322] width 10 height 10
select select "50c4df36-e9cd-48dd-b62f-39bfd16ee857"
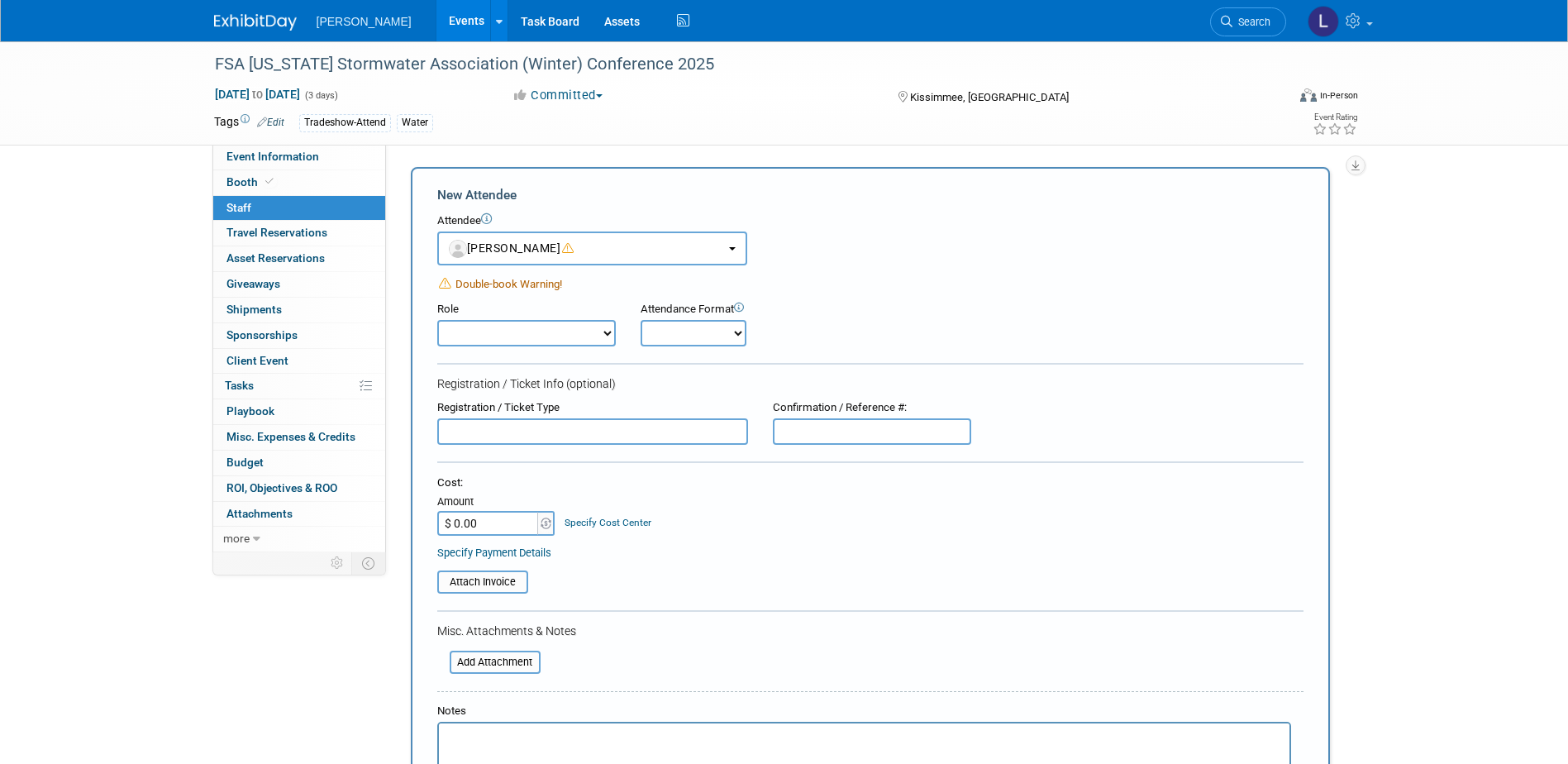
click at [581, 340] on select "Demonstrator Host Planner Presenter Sales Representative Set-up/Dismantle Crew …" at bounding box center [527, 333] width 179 height 26
click at [915, 335] on div "Role Demonstrator Host Planner Presenter Sales Representative" at bounding box center [870, 320] width 891 height 52
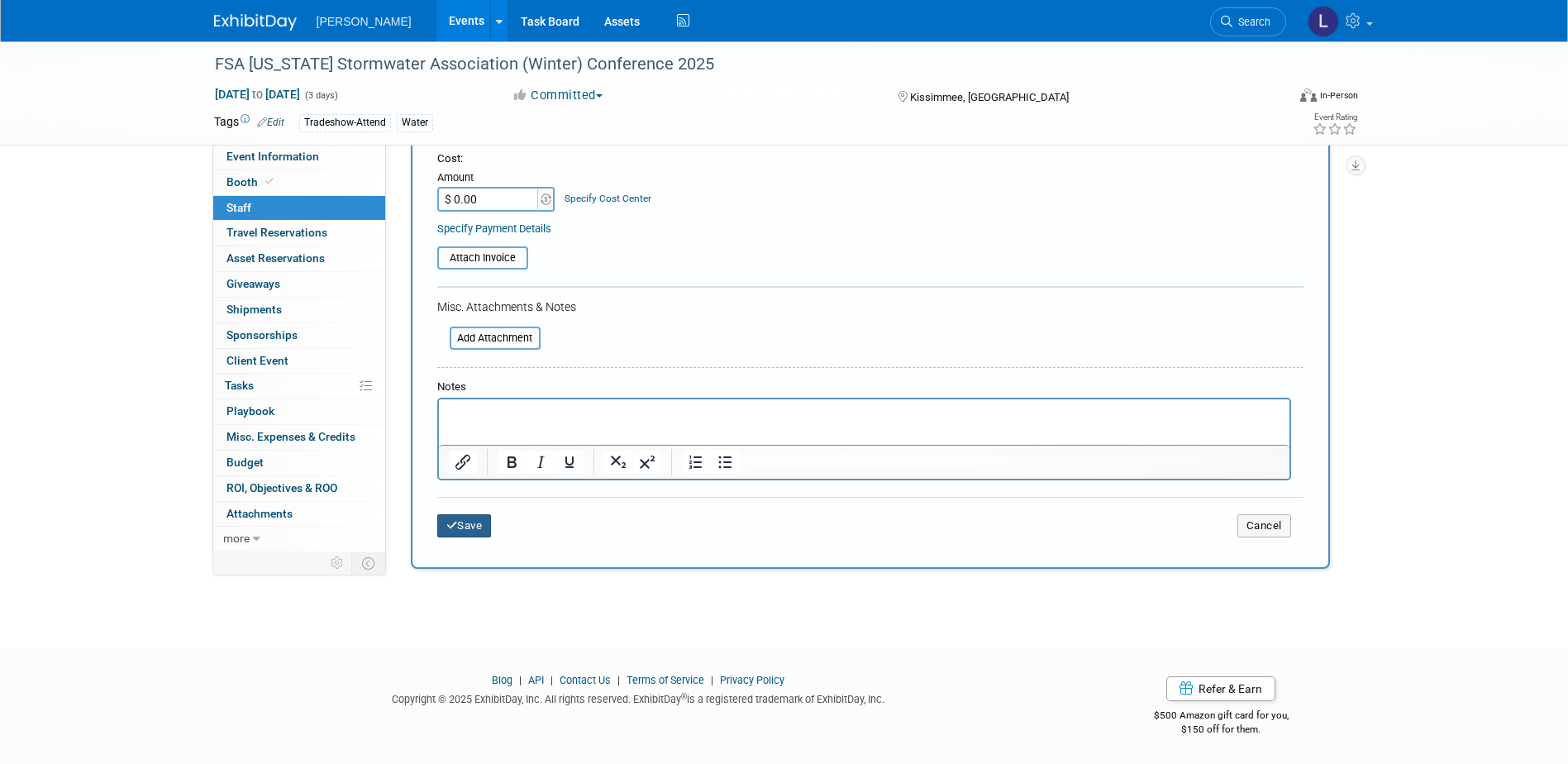
click at [472, 532] on button "Save" at bounding box center [465, 526] width 54 height 23
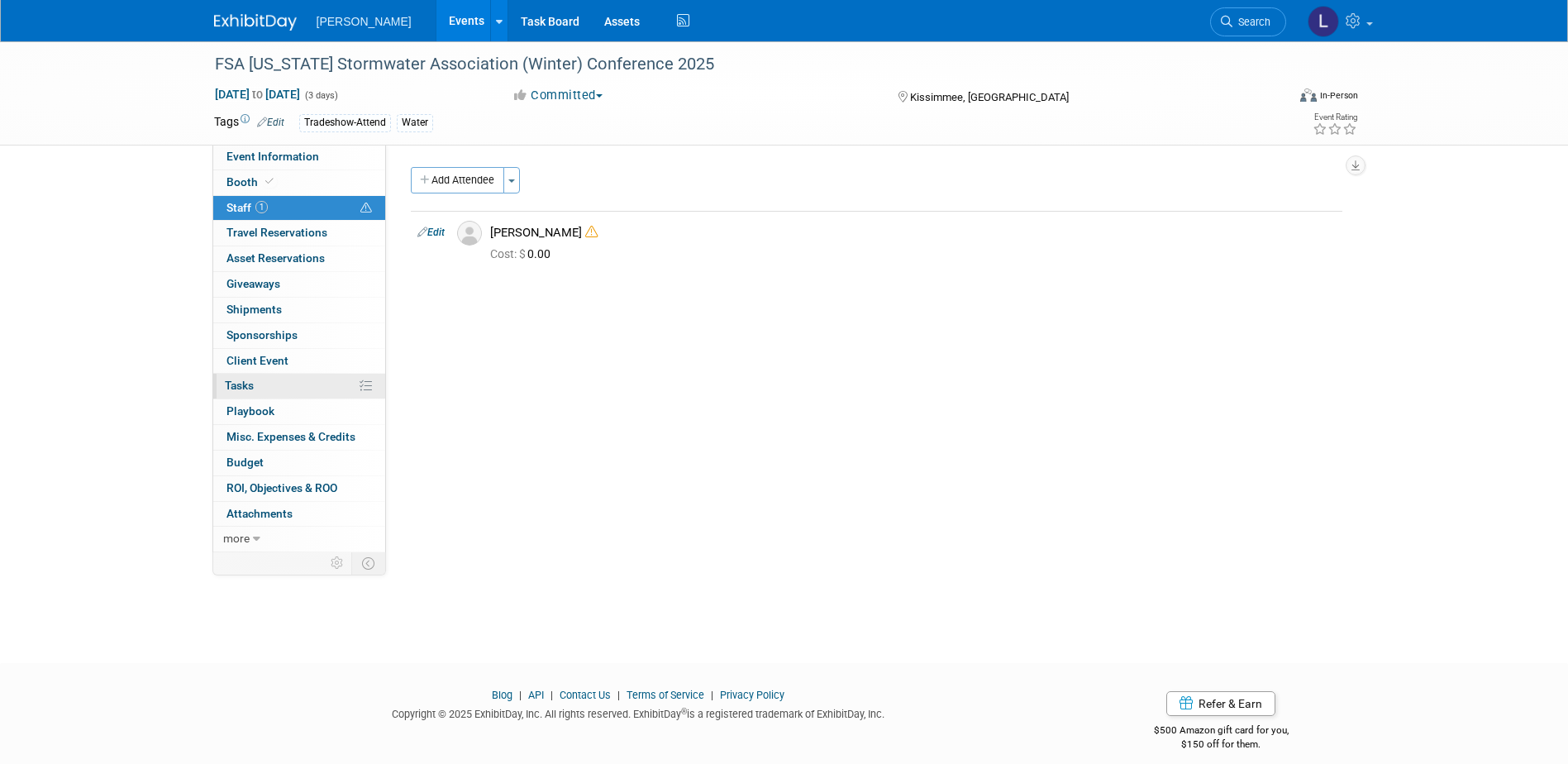
click at [294, 382] on link "0% Tasks 0%" at bounding box center [299, 386] width 172 height 24
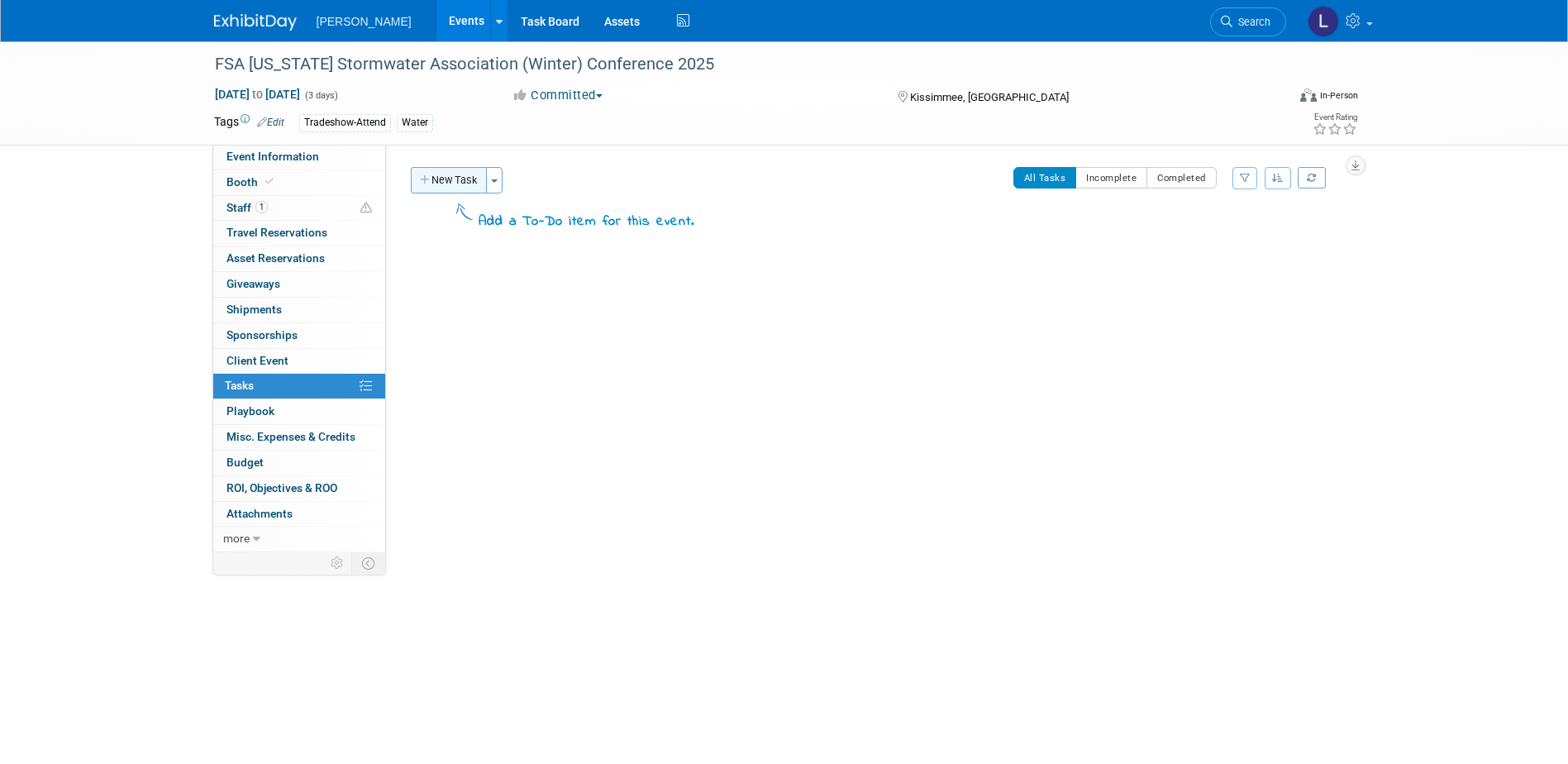
click at [441, 169] on button "New Task" at bounding box center [448, 180] width 76 height 26
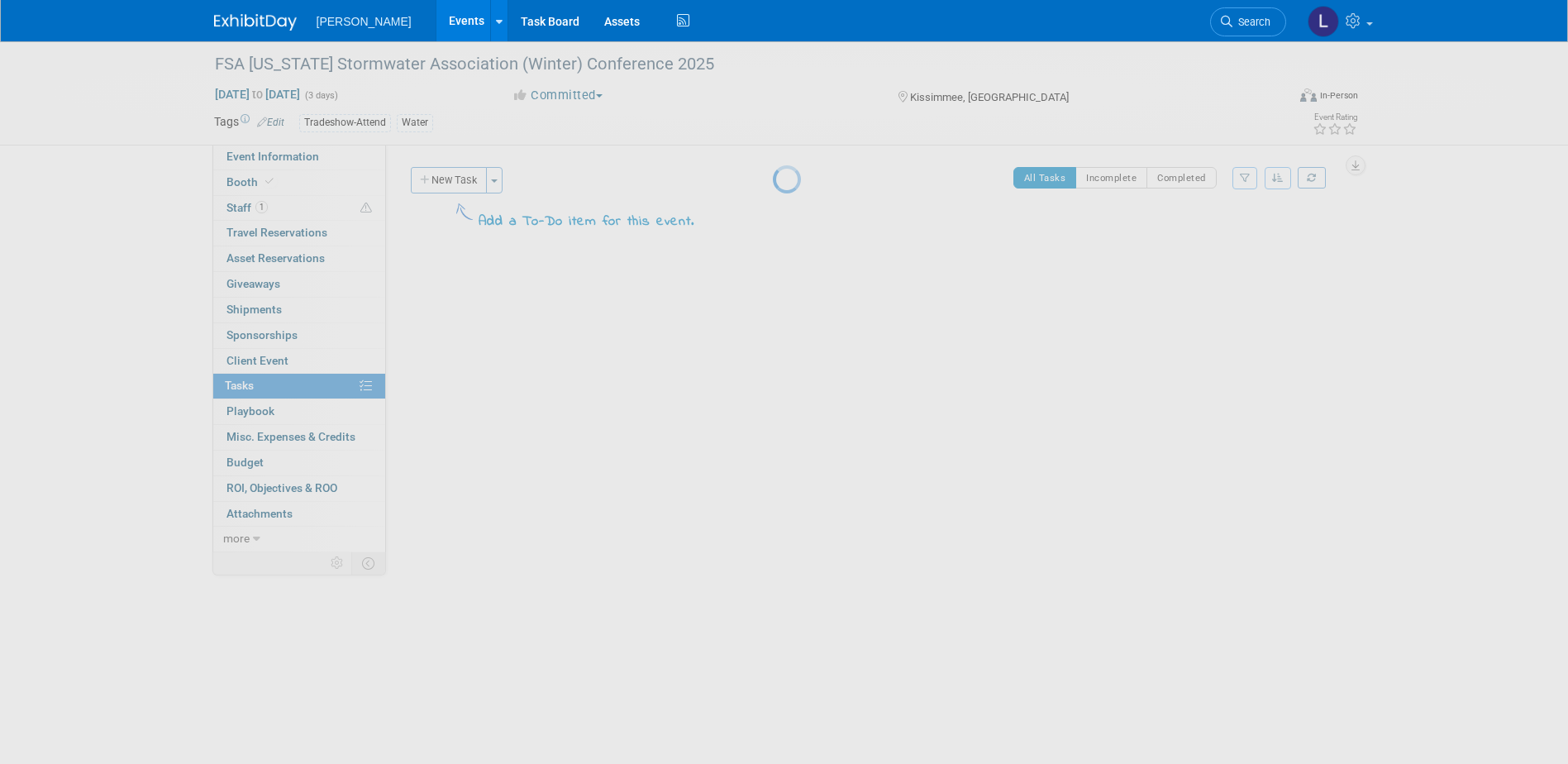
select select "8"
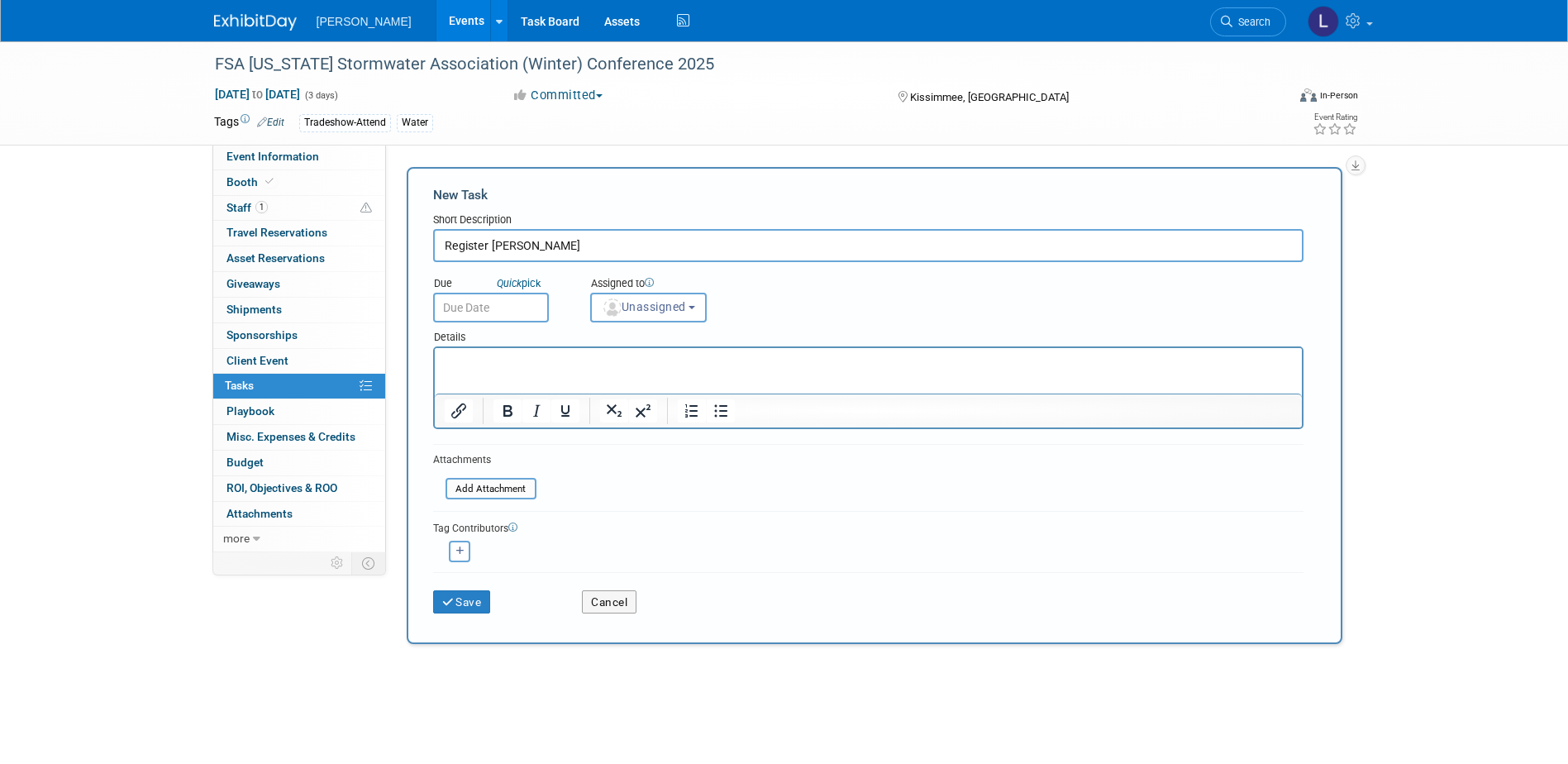
type input "Register [PERSON_NAME]"
click at [488, 305] on input "text" at bounding box center [491, 307] width 116 height 30
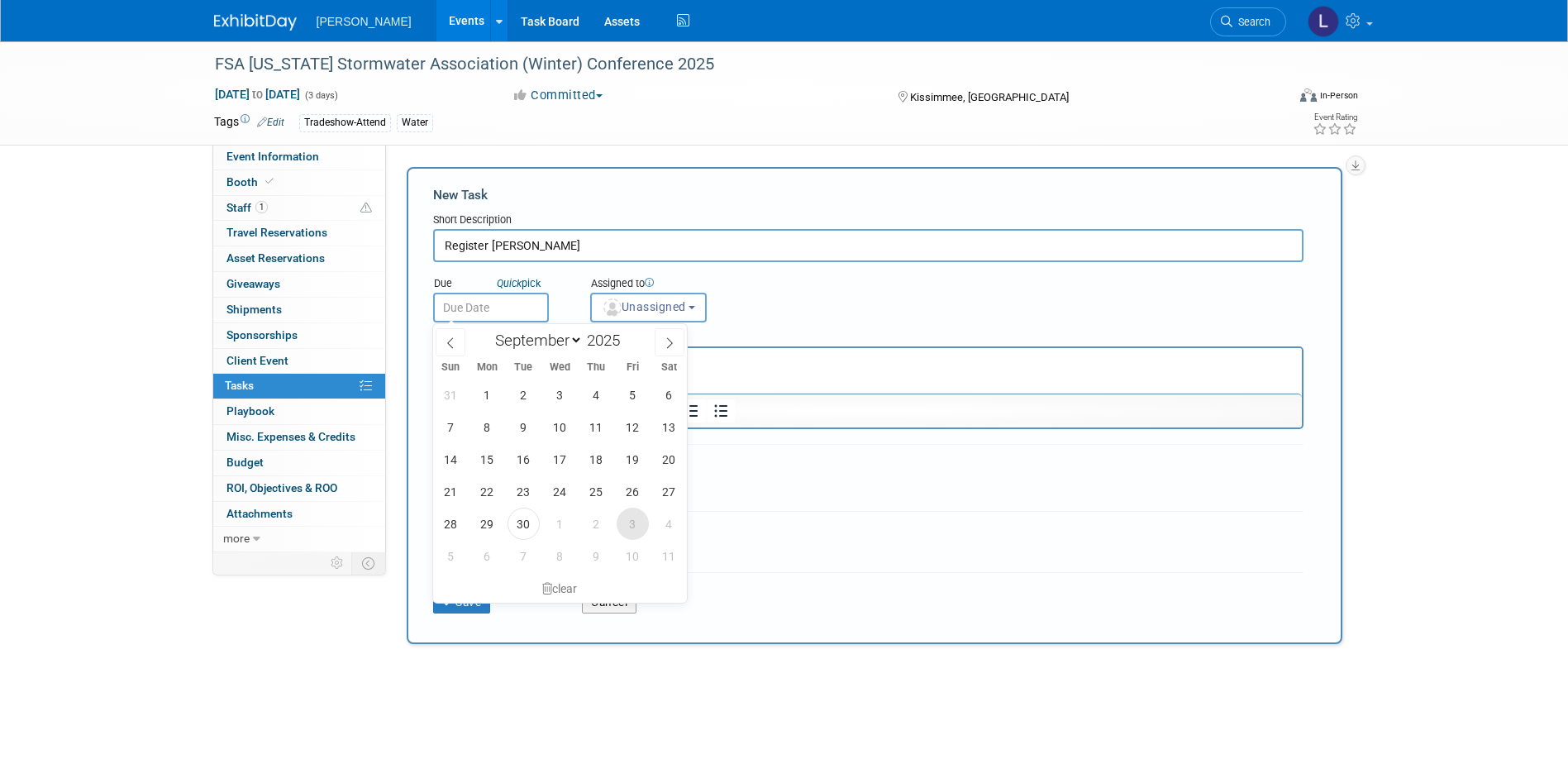
click at [635, 522] on span "3" at bounding box center [633, 524] width 32 height 32
type input "[DATE]"
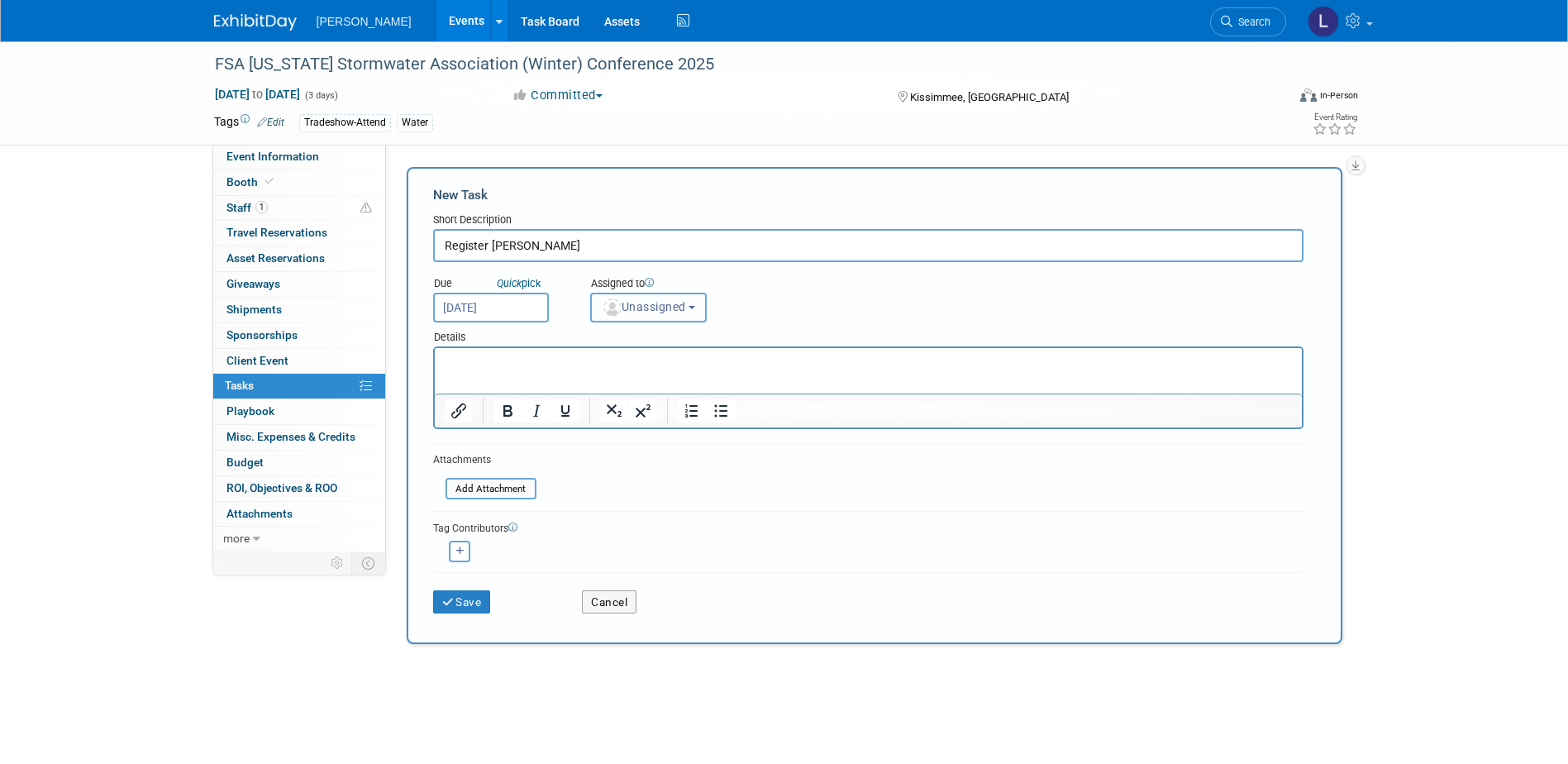
click at [686, 305] on span "Unassigned" at bounding box center [644, 307] width 84 height 13
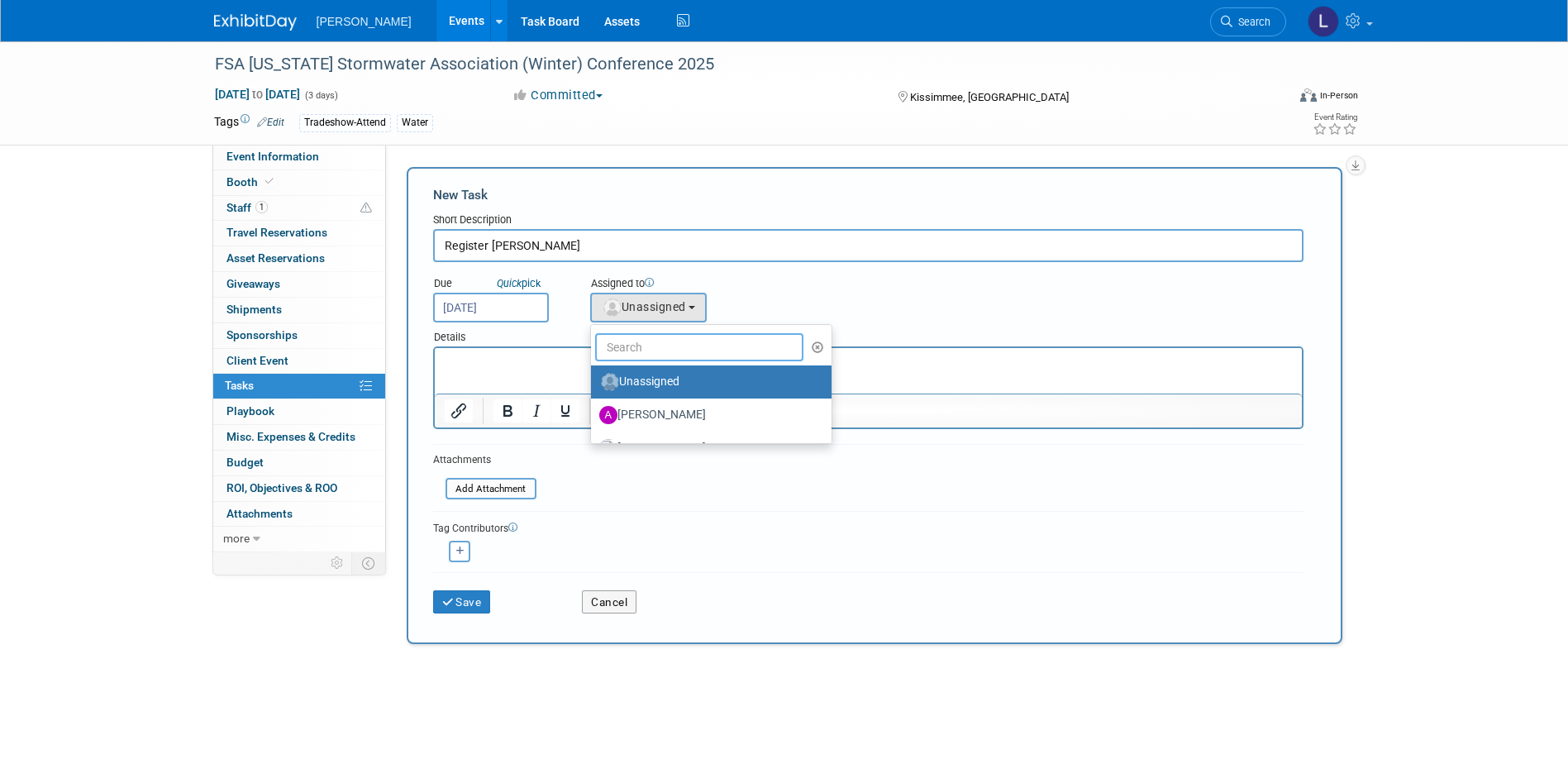
click at [675, 346] on input "text" at bounding box center [699, 348] width 209 height 28
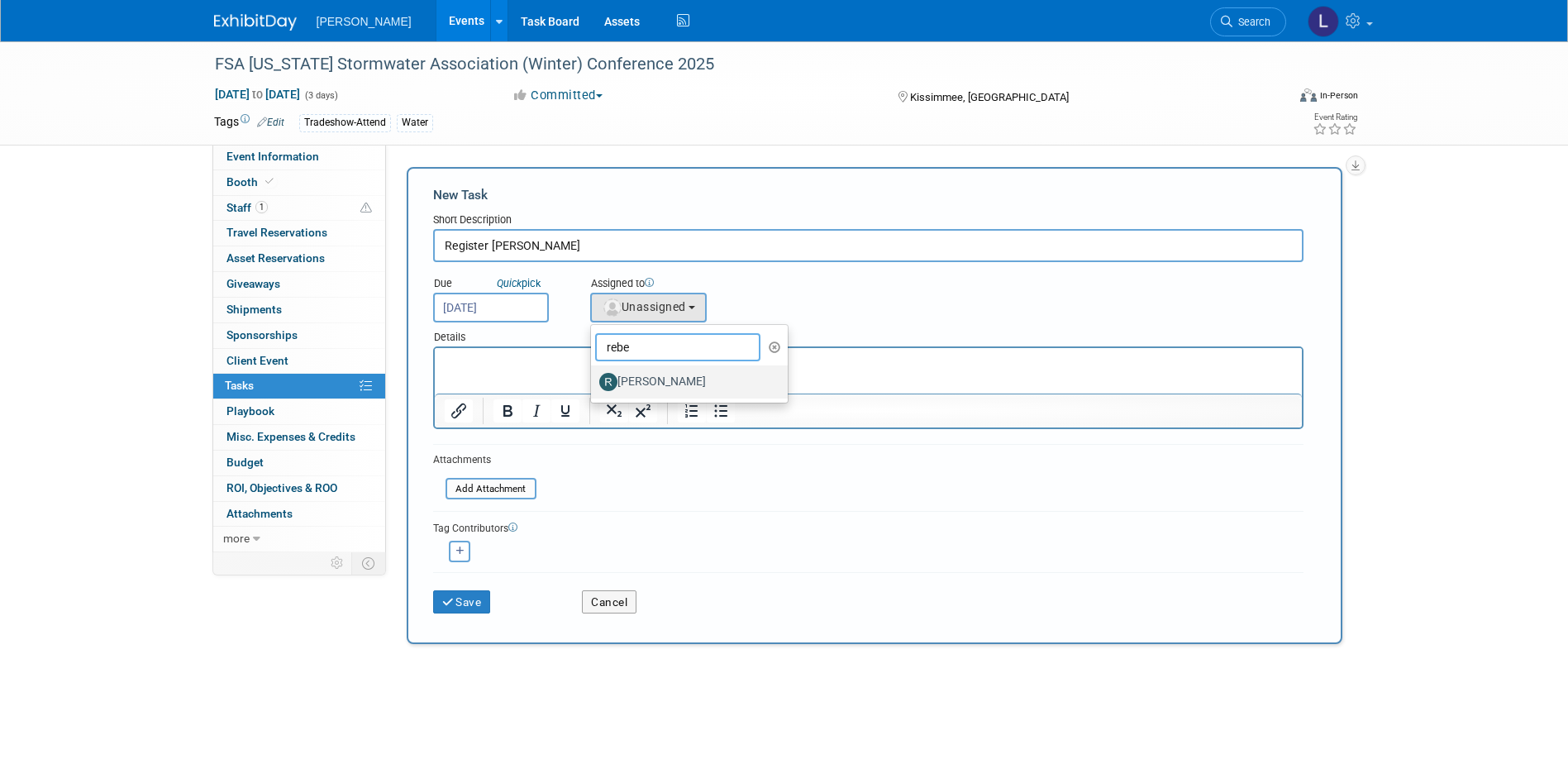
type input "rebe"
click at [674, 380] on label "[PERSON_NAME]" at bounding box center [686, 382] width 172 height 26
click at [593, 380] on input "[PERSON_NAME]" at bounding box center [588, 380] width 10 height 10
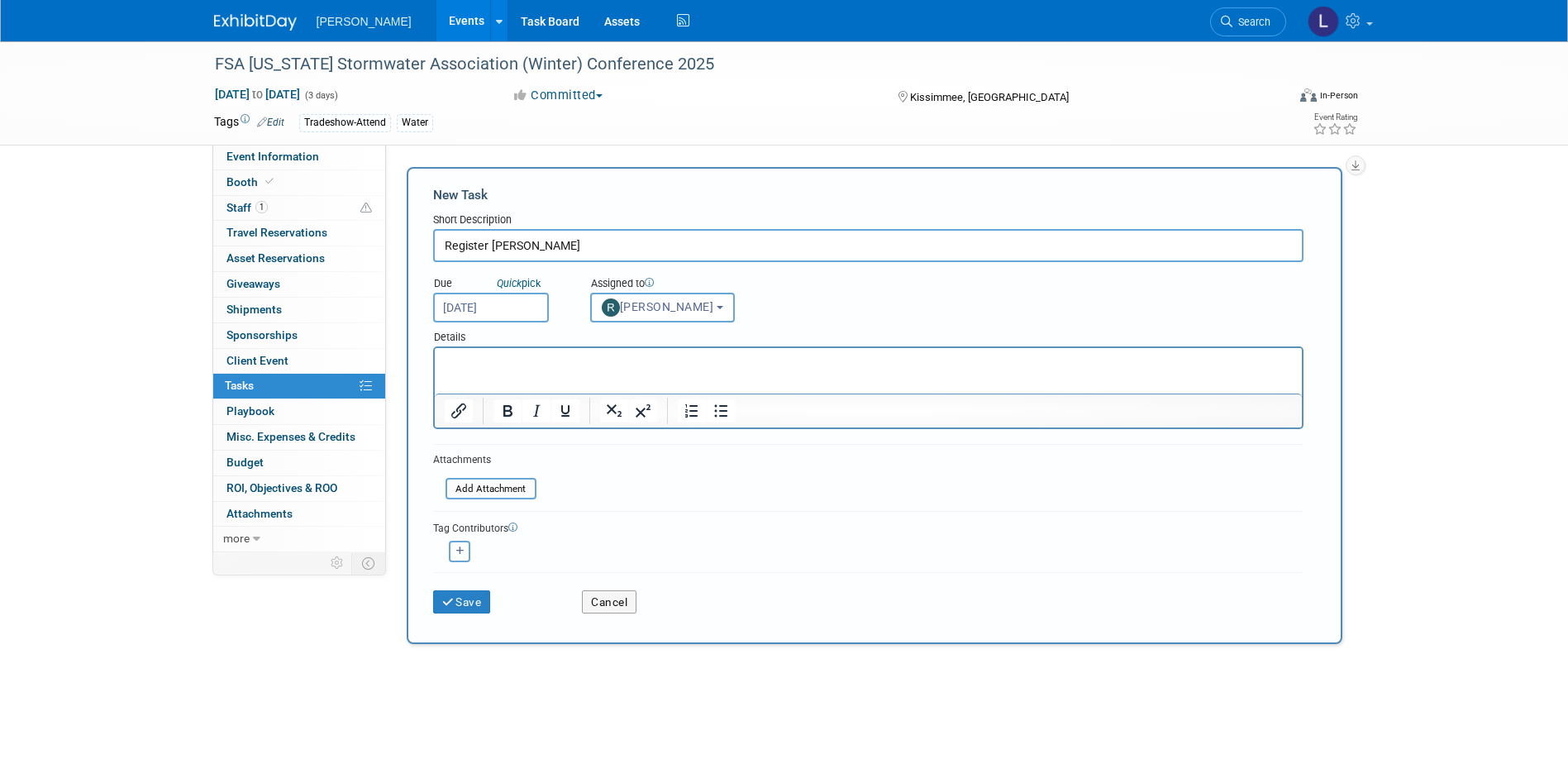
select select "844a177d-a181-44ff-a72a-5731d68e4351"
click at [484, 542] on div "<img src="[URL][DOMAIN_NAME]" style="width: 22px; height: 22px; border-radius: …" at bounding box center [459, 551] width 53 height 22
click at [443, 553] on div "<img src="[URL][DOMAIN_NAME]" style="width: 22px; height: 22px; border-radius: …" at bounding box center [459, 551] width 53 height 22
click at [455, 555] on button "button" at bounding box center [459, 551] width 22 height 22
select select
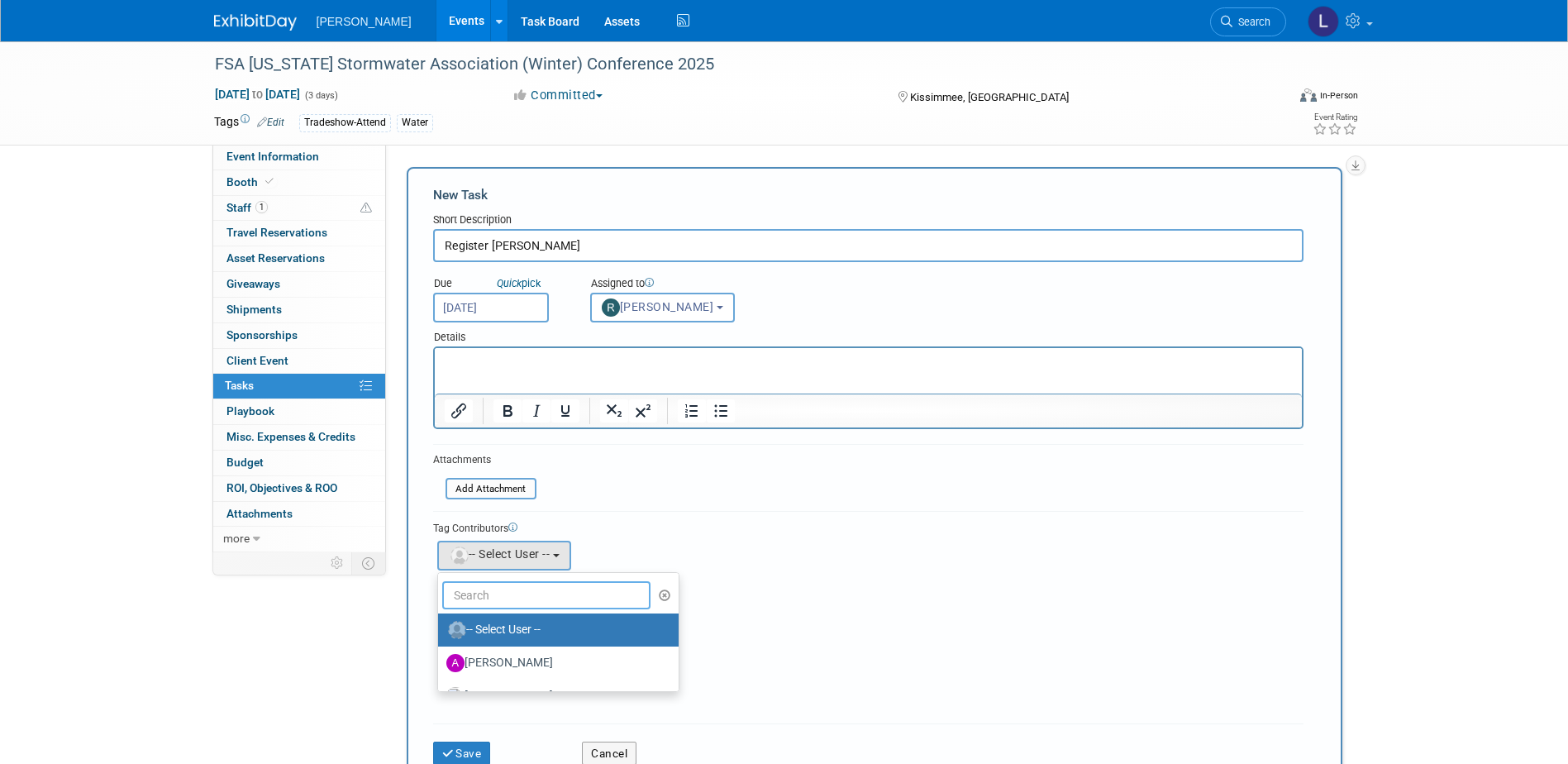
click at [485, 594] on input "text" at bounding box center [546, 595] width 209 height 28
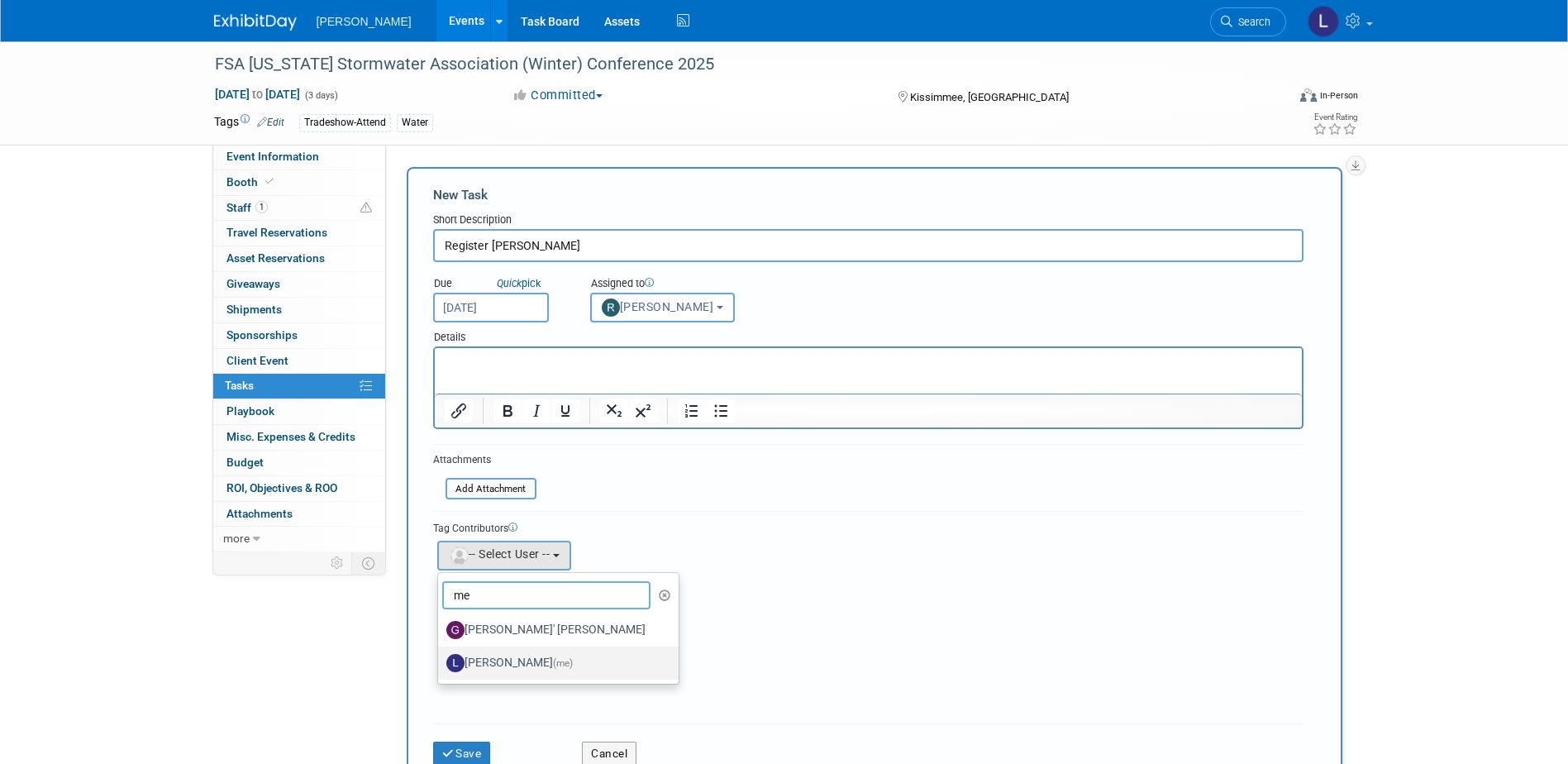
type input "me"
click at [520, 653] on label "[PERSON_NAME] (me)" at bounding box center [554, 663] width 216 height 26
click at [441, 656] on input "[PERSON_NAME] (me)" at bounding box center [435, 661] width 10 height 10
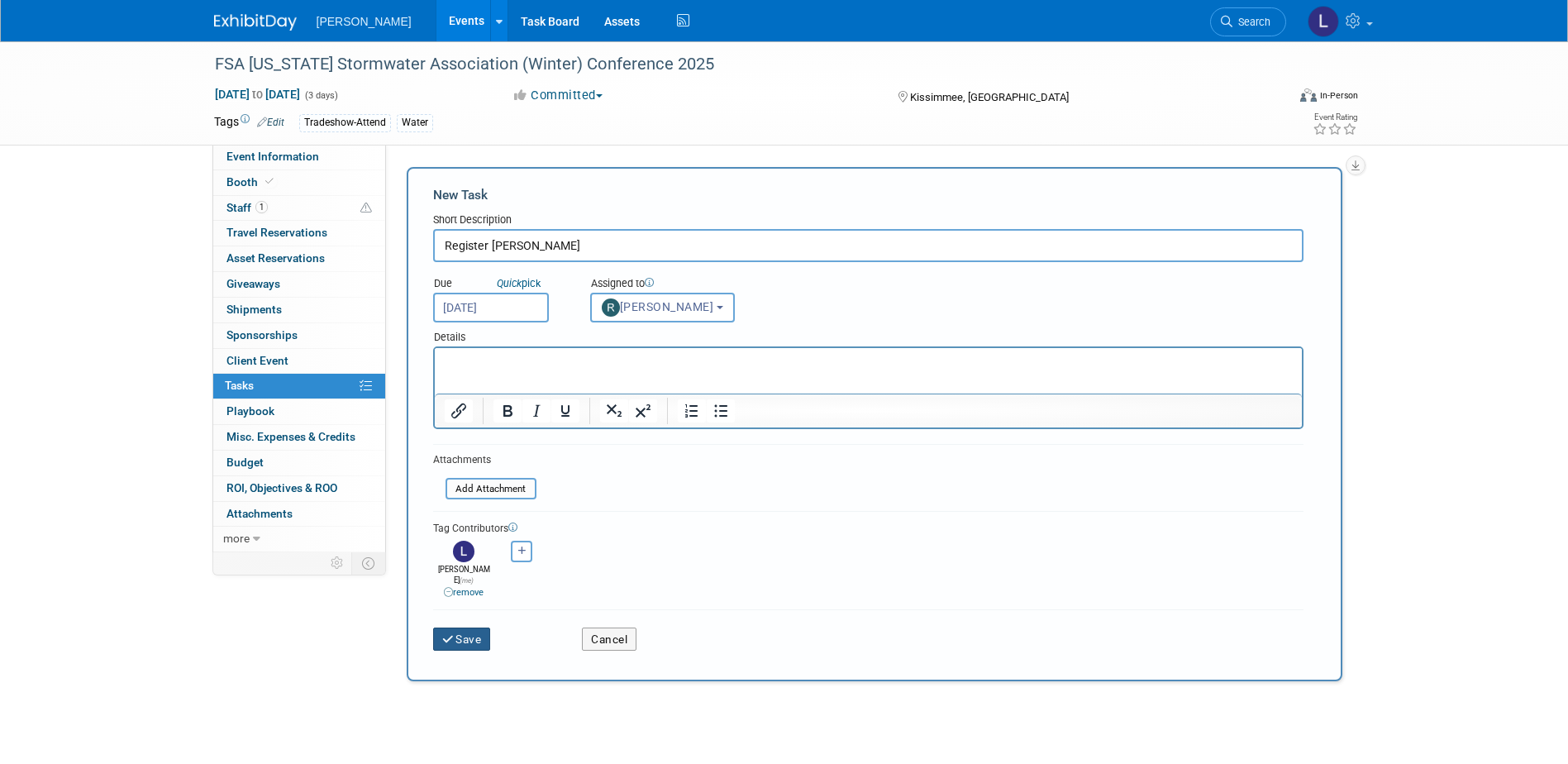
click at [465, 634] on button "Save" at bounding box center [462, 639] width 58 height 23
